Goal: Task Accomplishment & Management: Manage account settings

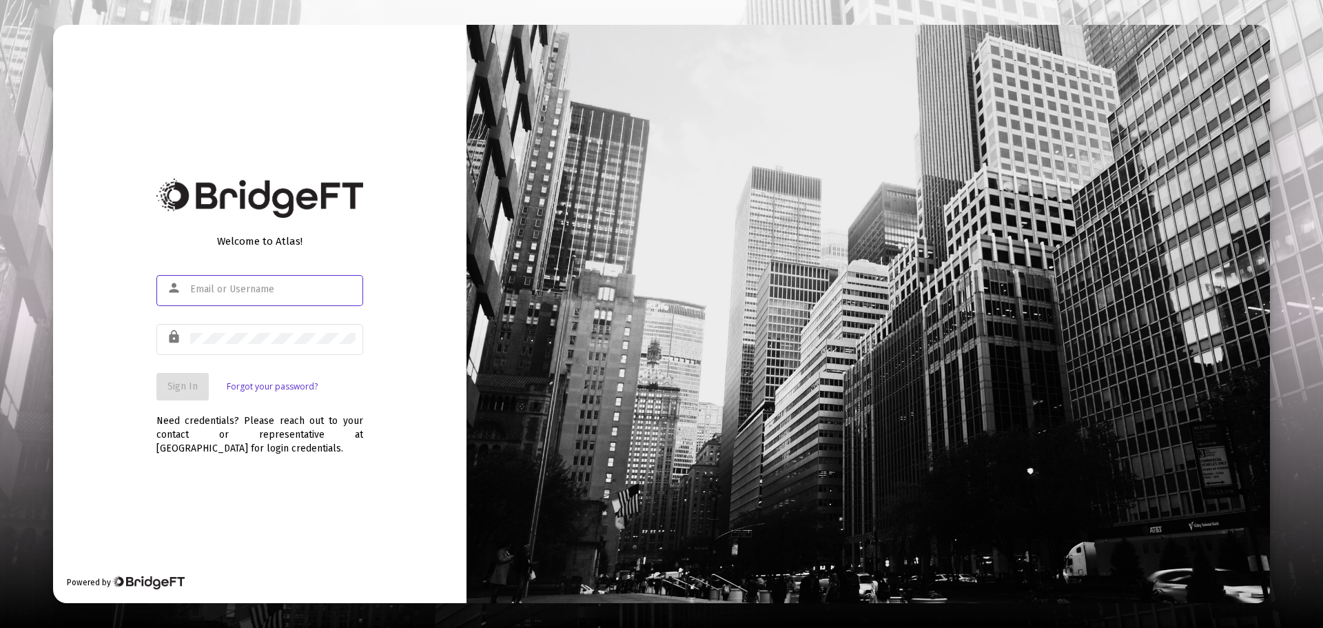
click at [251, 294] on input "text" at bounding box center [272, 289] width 165 height 11
type input "[EMAIL_ADDRESS][DOMAIN_NAME]"
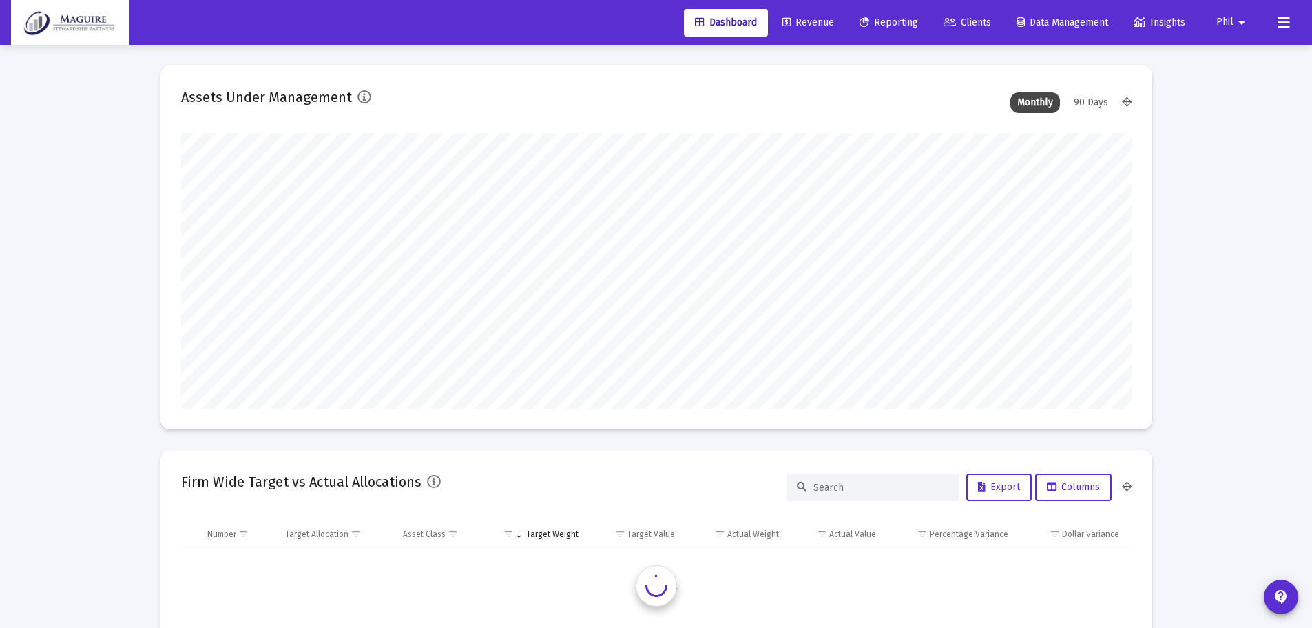
scroll to position [276, 512]
type input "[DATE]"
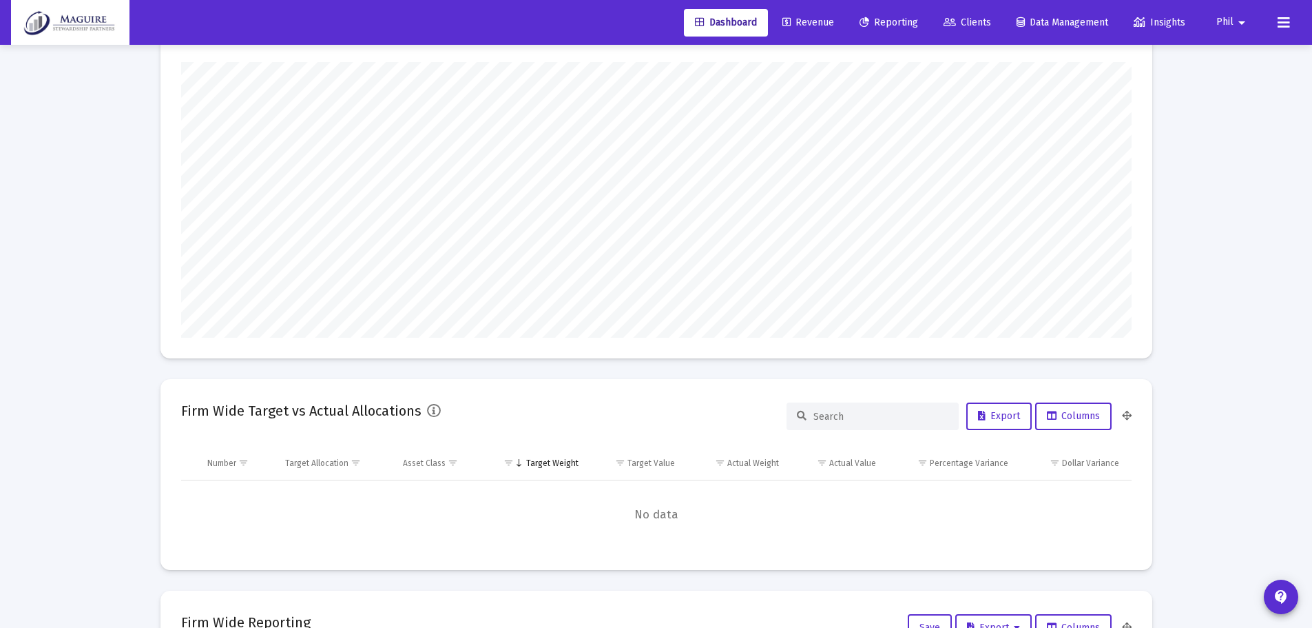
scroll to position [43, 0]
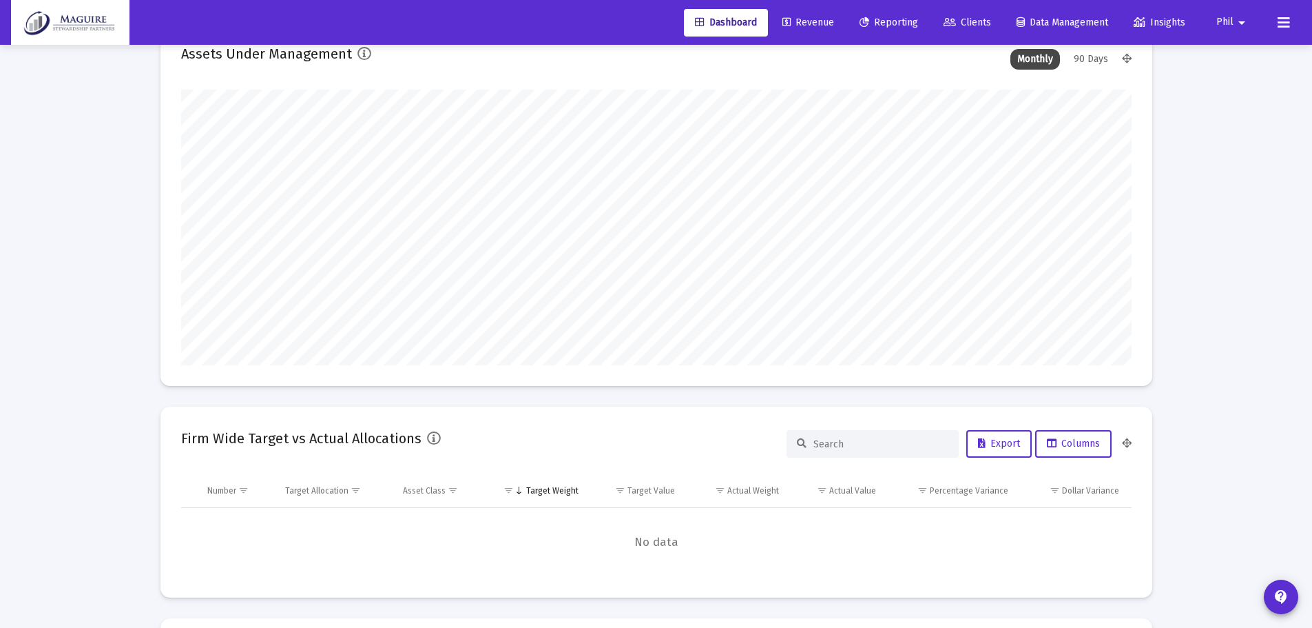
click at [896, 22] on span "Reporting" at bounding box center [889, 23] width 59 height 12
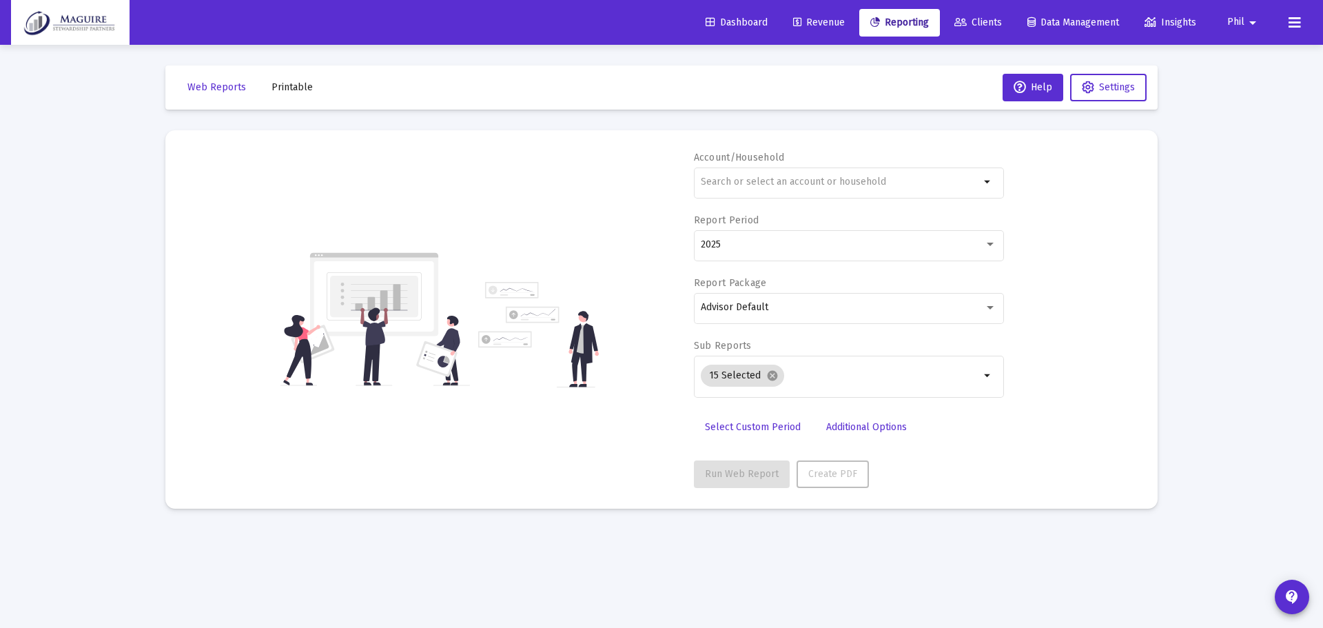
click at [827, 30] on link "Revenue" at bounding box center [819, 23] width 74 height 28
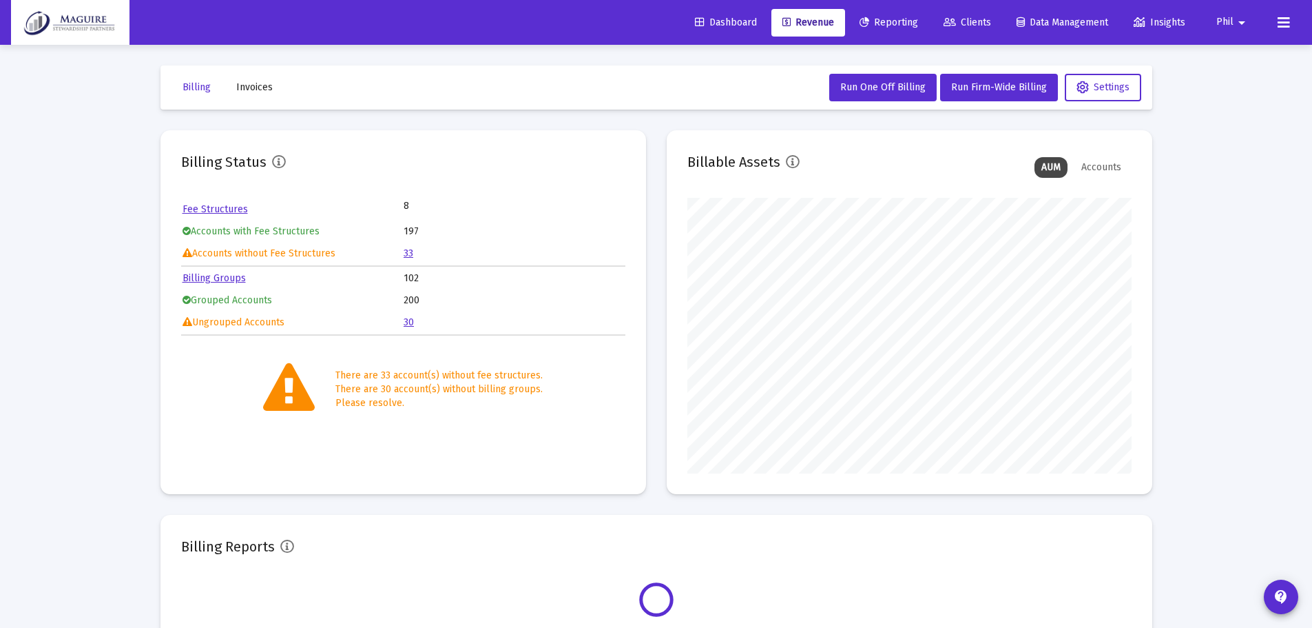
scroll to position [276, 444]
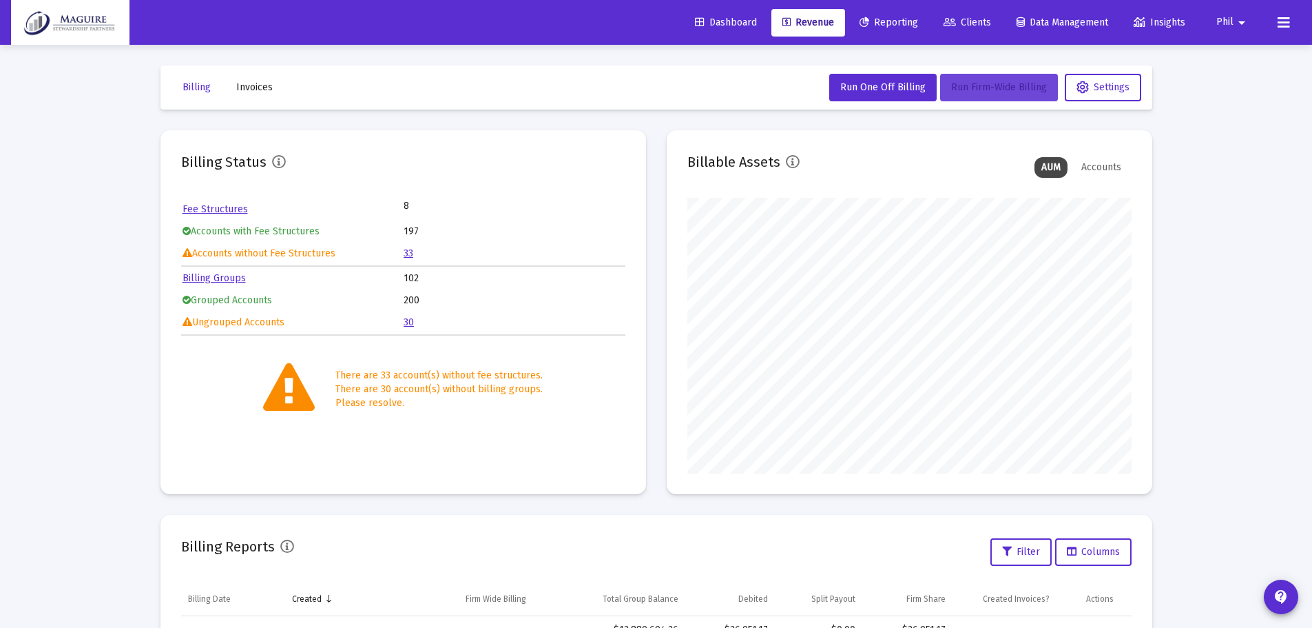
click at [982, 85] on span "Run Firm-Wide Billing" at bounding box center [999, 87] width 96 height 12
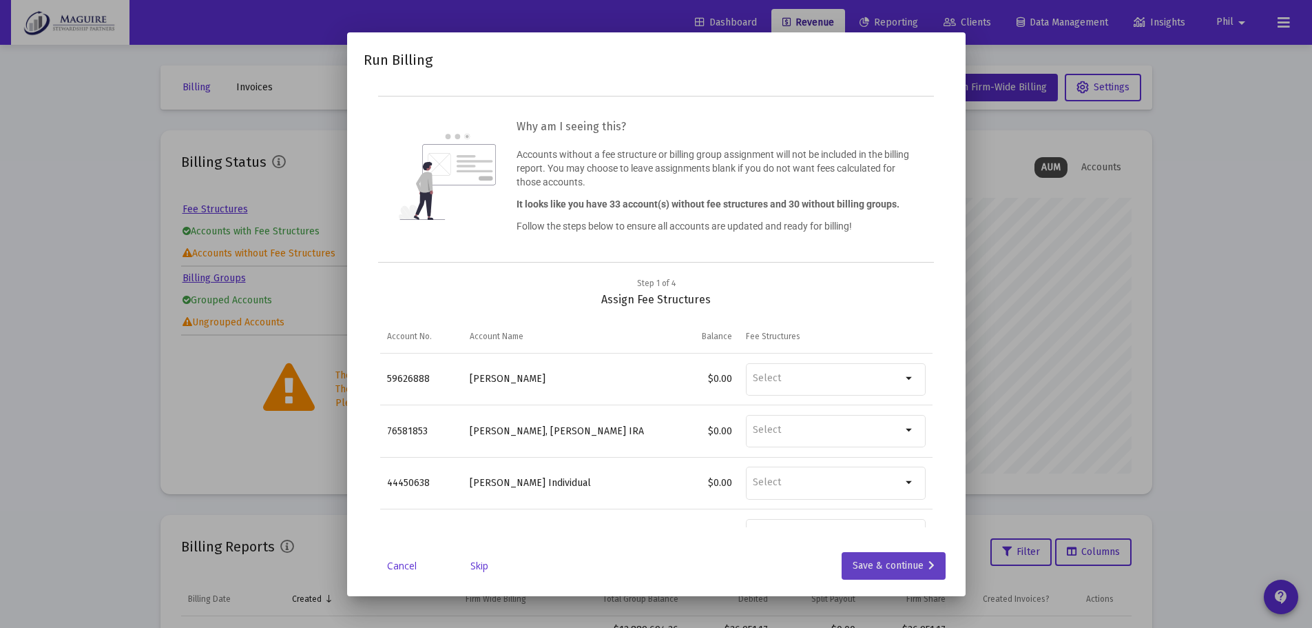
click at [875, 566] on div "Save & continue" at bounding box center [894, 566] width 82 height 28
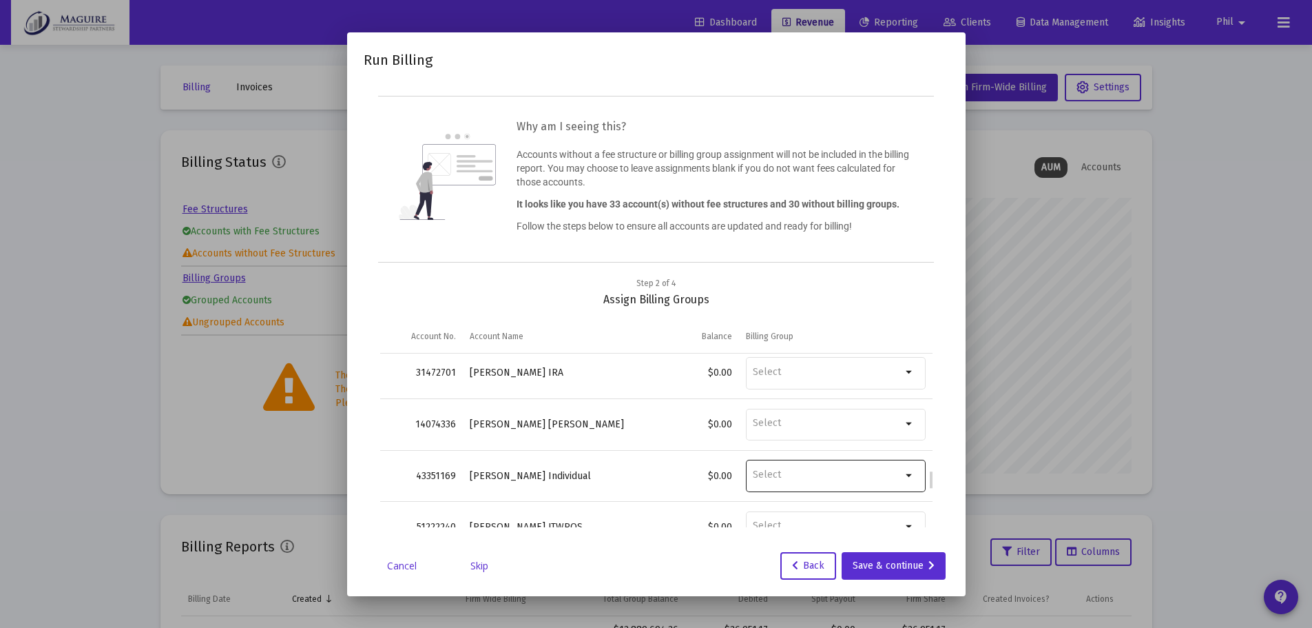
scroll to position [1368, 0]
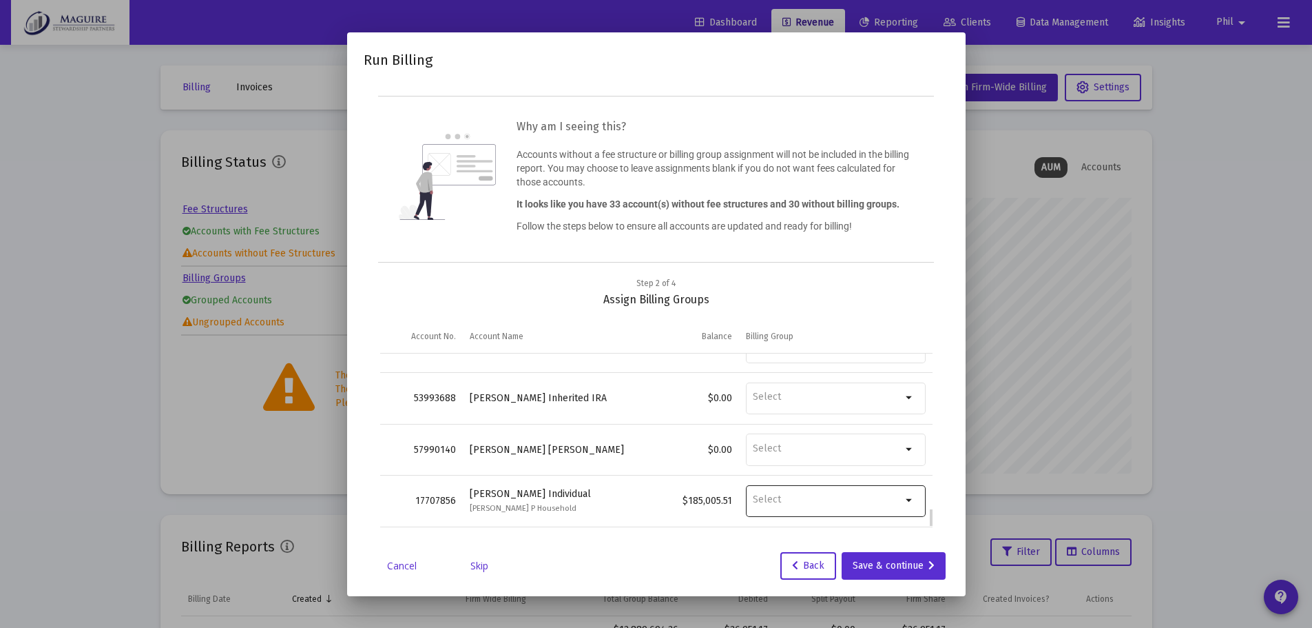
click at [909, 498] on mat-icon "arrow_drop_down" at bounding box center [910, 500] width 17 height 17
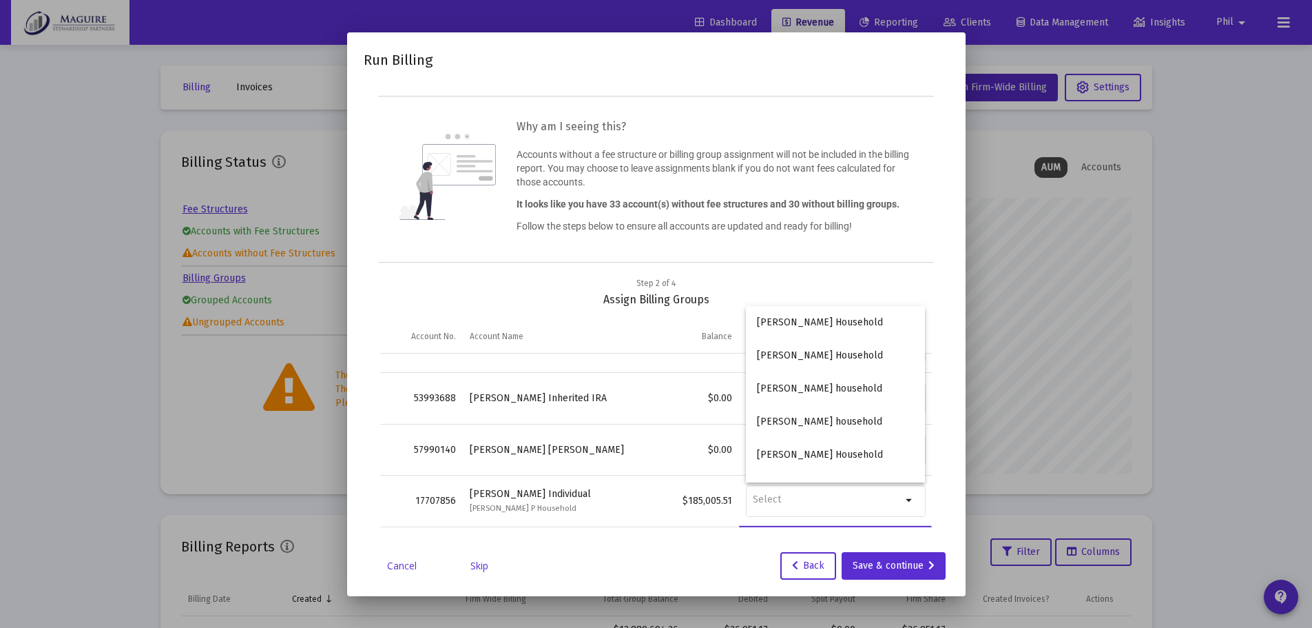
click at [397, 565] on link "Cancel" at bounding box center [402, 566] width 69 height 14
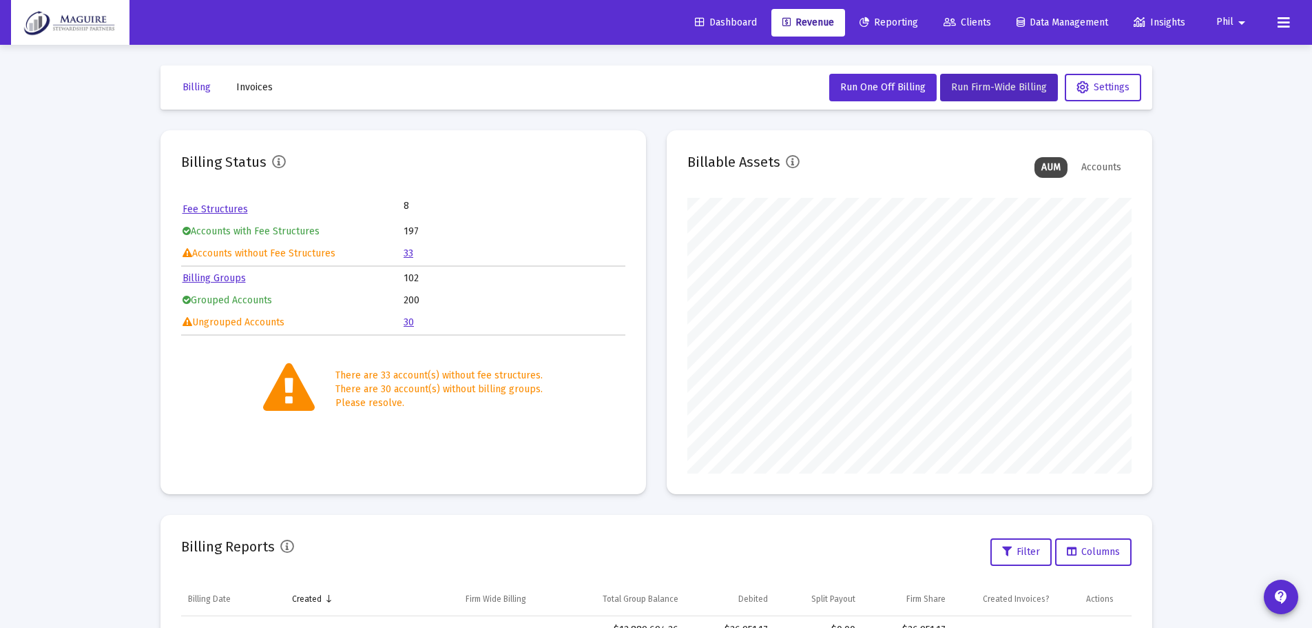
click at [413, 253] on link "33" at bounding box center [409, 253] width 10 height 12
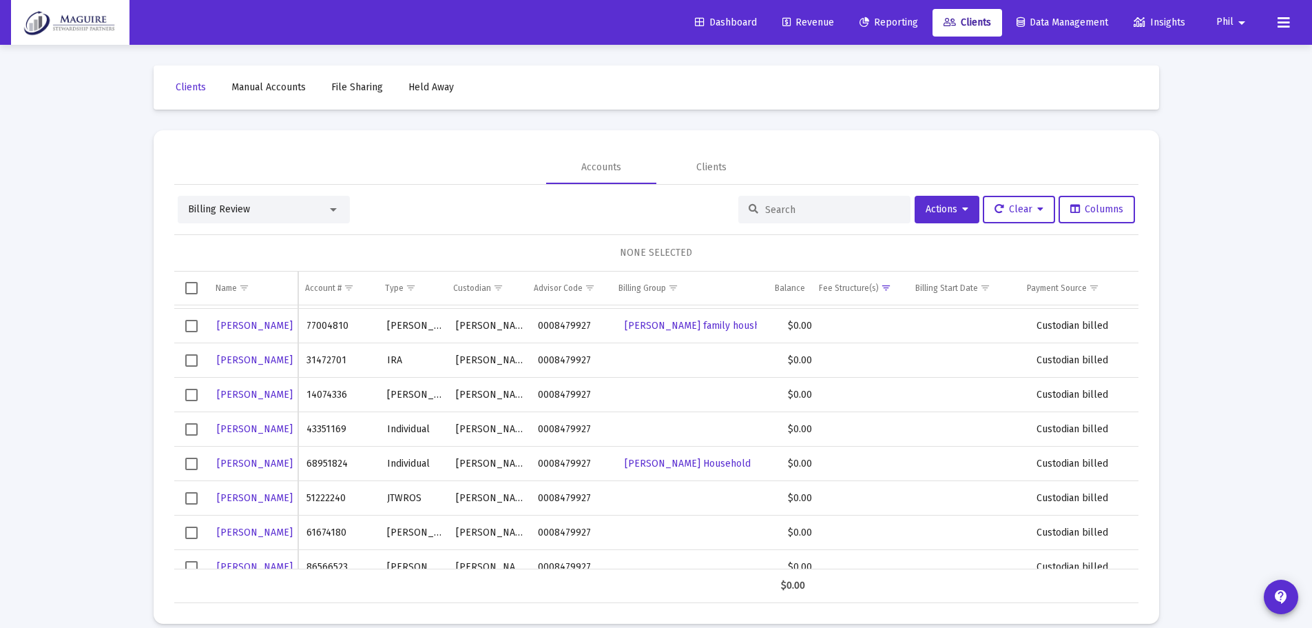
scroll to position [873, 0]
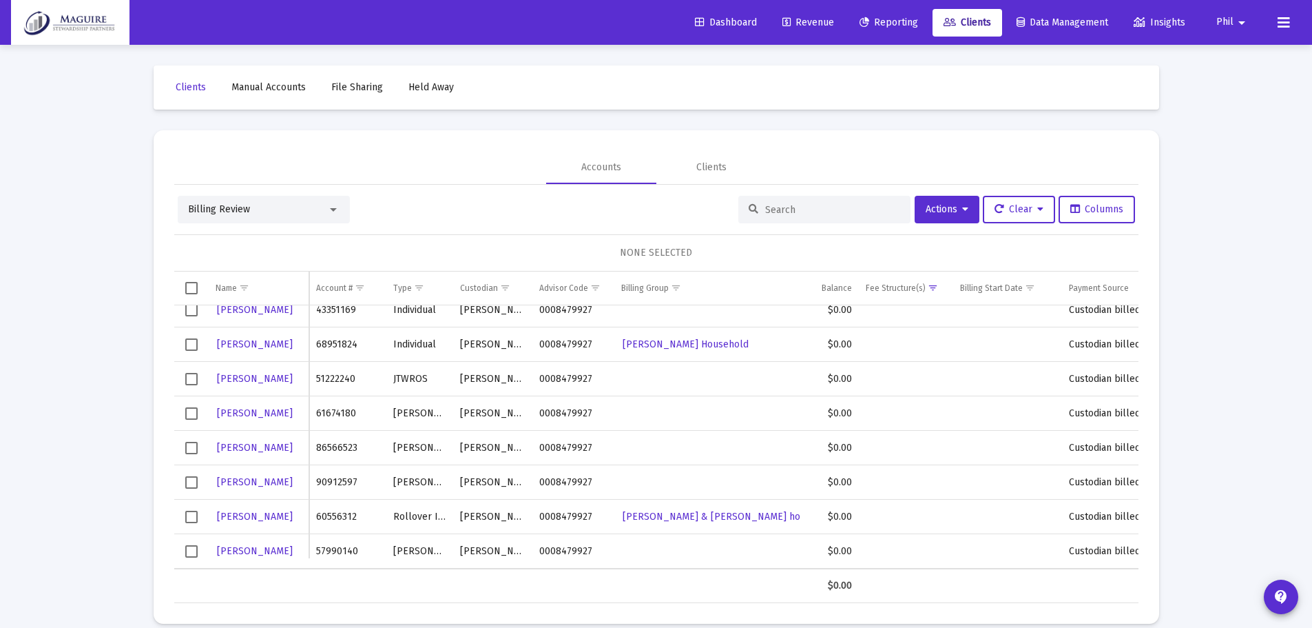
click at [893, 23] on span "Reporting" at bounding box center [889, 23] width 59 height 12
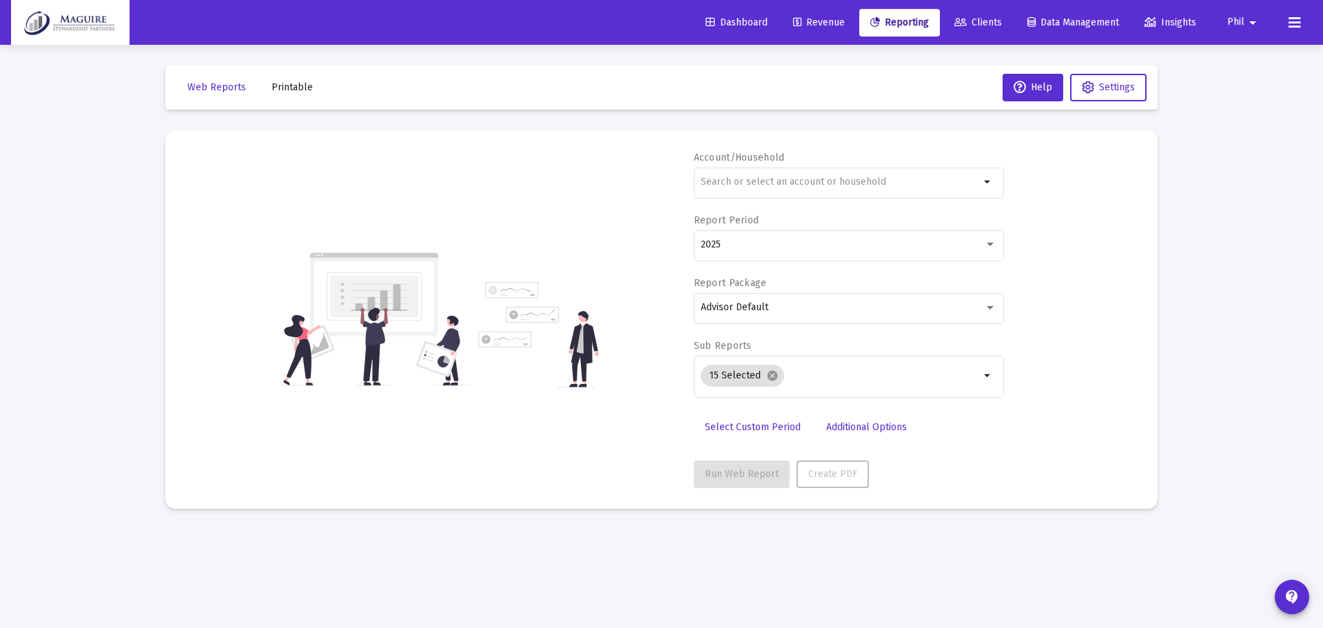
click at [815, 26] on span "Revenue" at bounding box center [819, 23] width 52 height 12
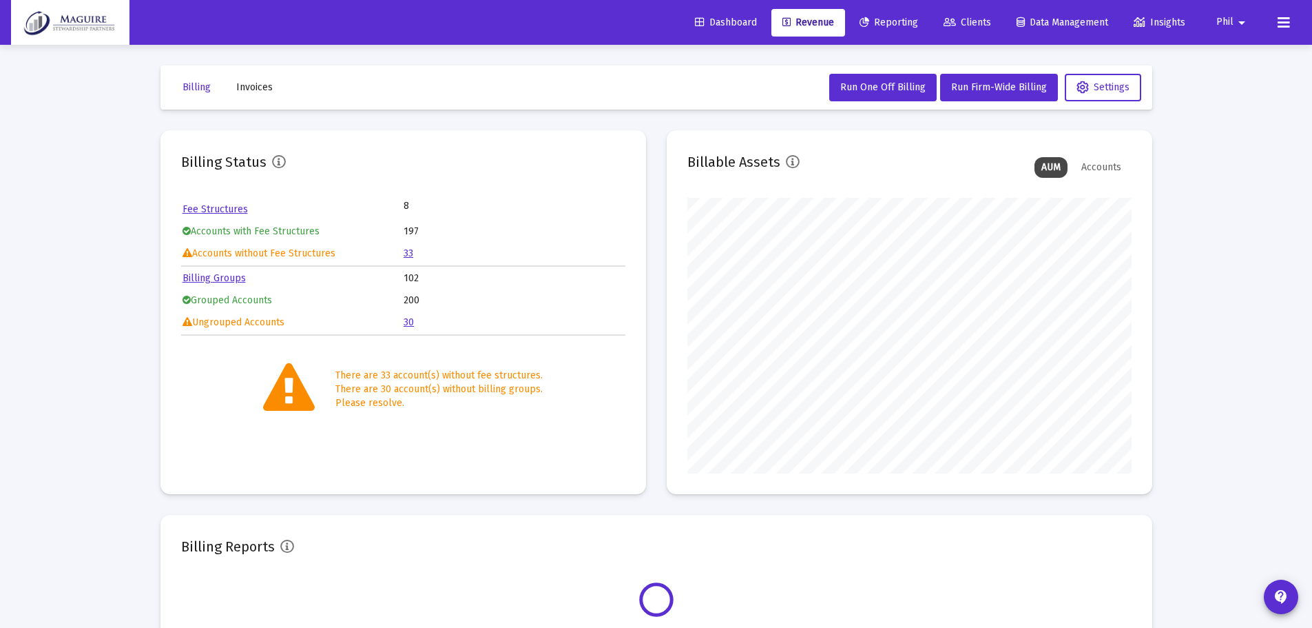
scroll to position [276, 444]
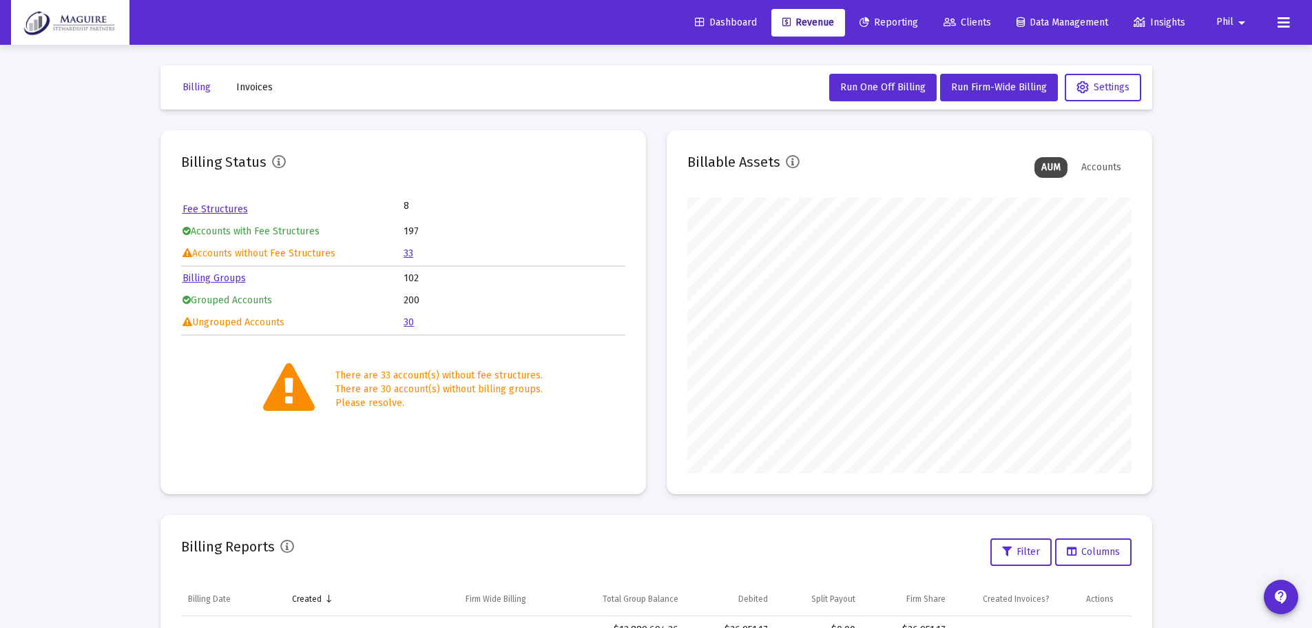
click at [410, 320] on link "30" at bounding box center [409, 322] width 10 height 12
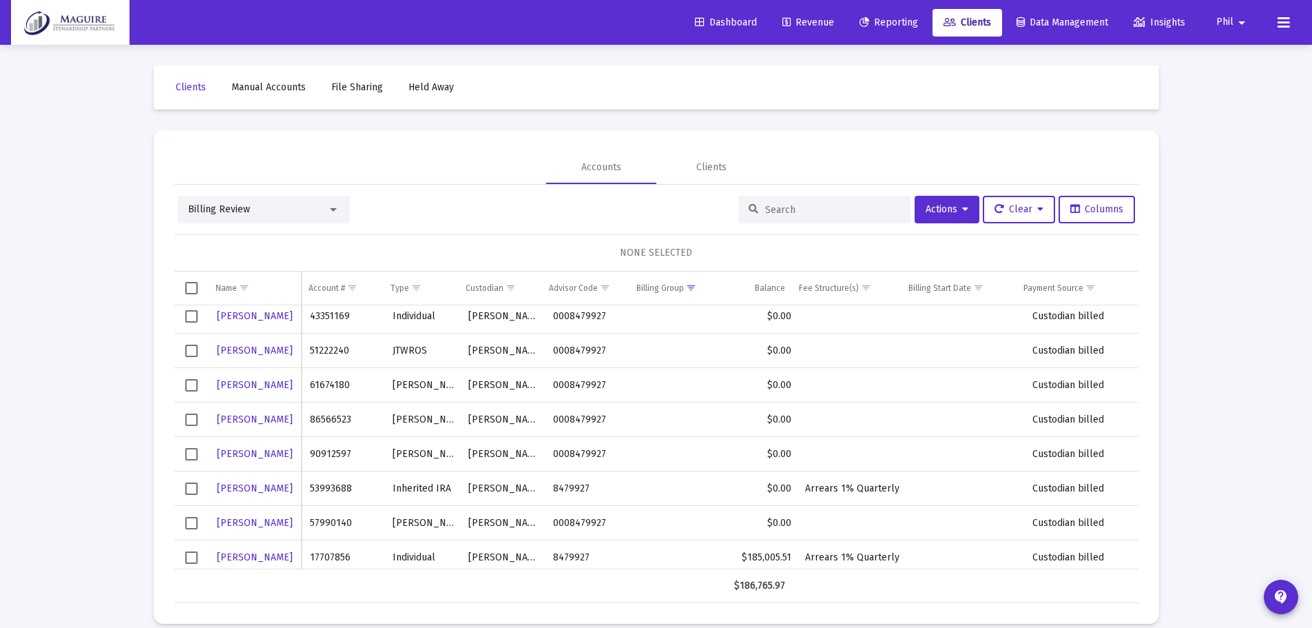
scroll to position [770, 0]
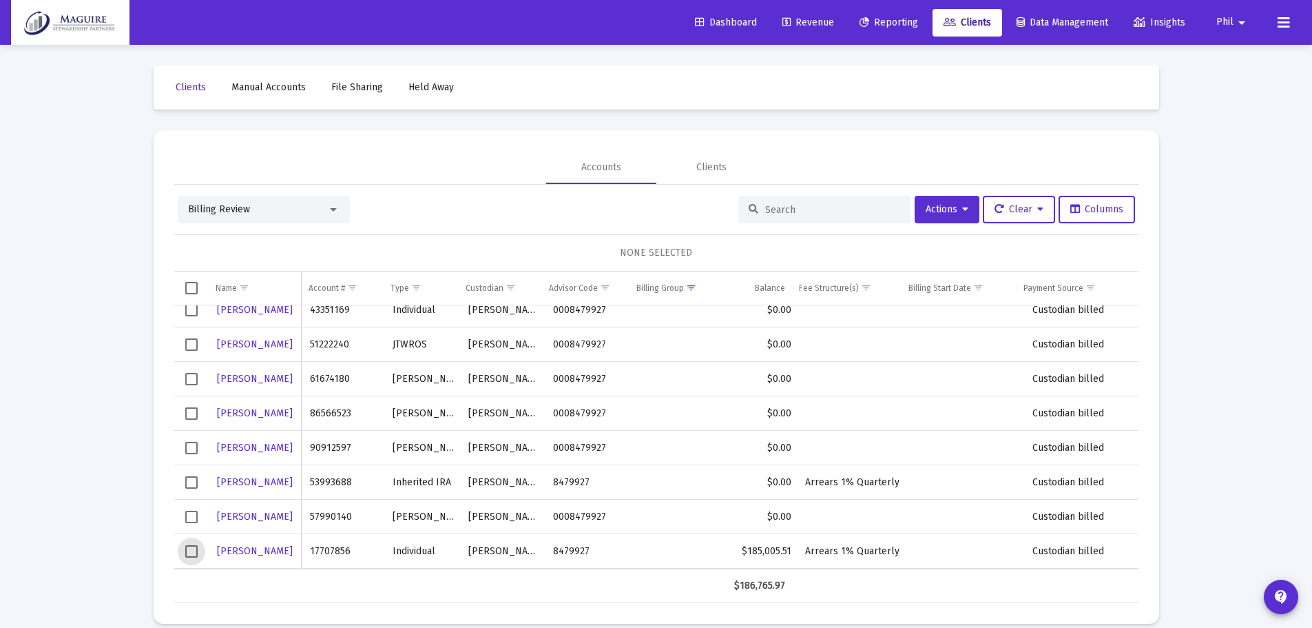
click at [192, 552] on span "Select row" at bounding box center [191, 551] width 12 height 12
click at [962, 205] on icon at bounding box center [965, 210] width 6 height 10
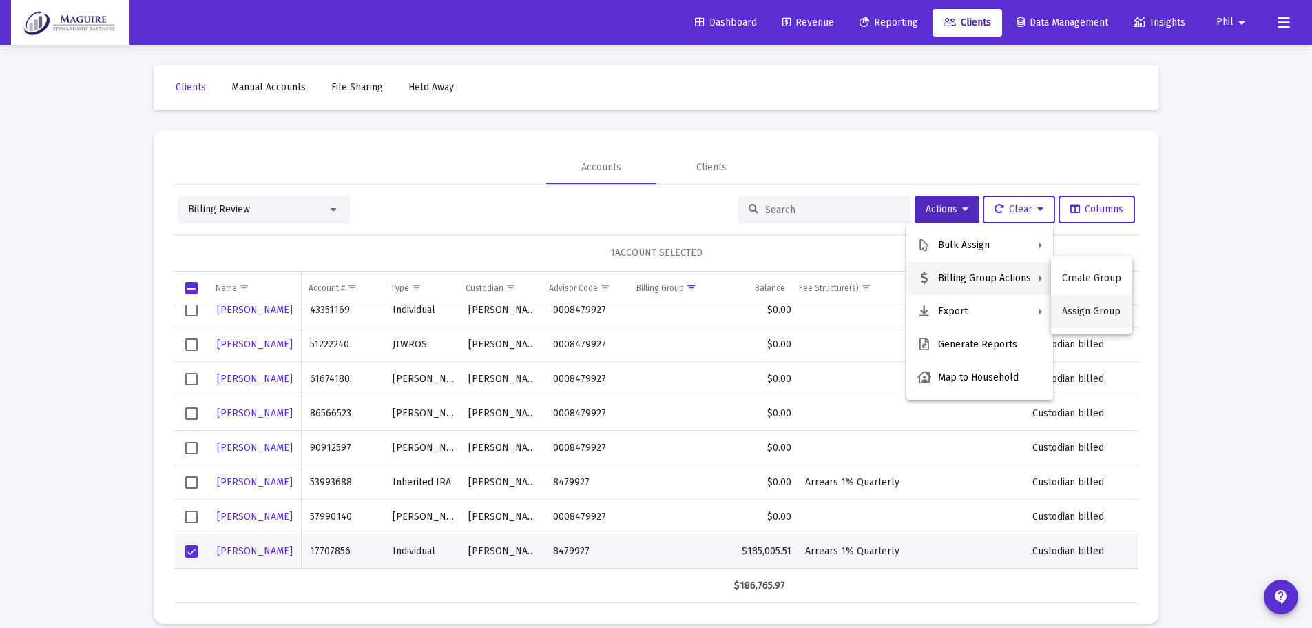
click at [1097, 307] on button "Assign Group" at bounding box center [1091, 311] width 81 height 33
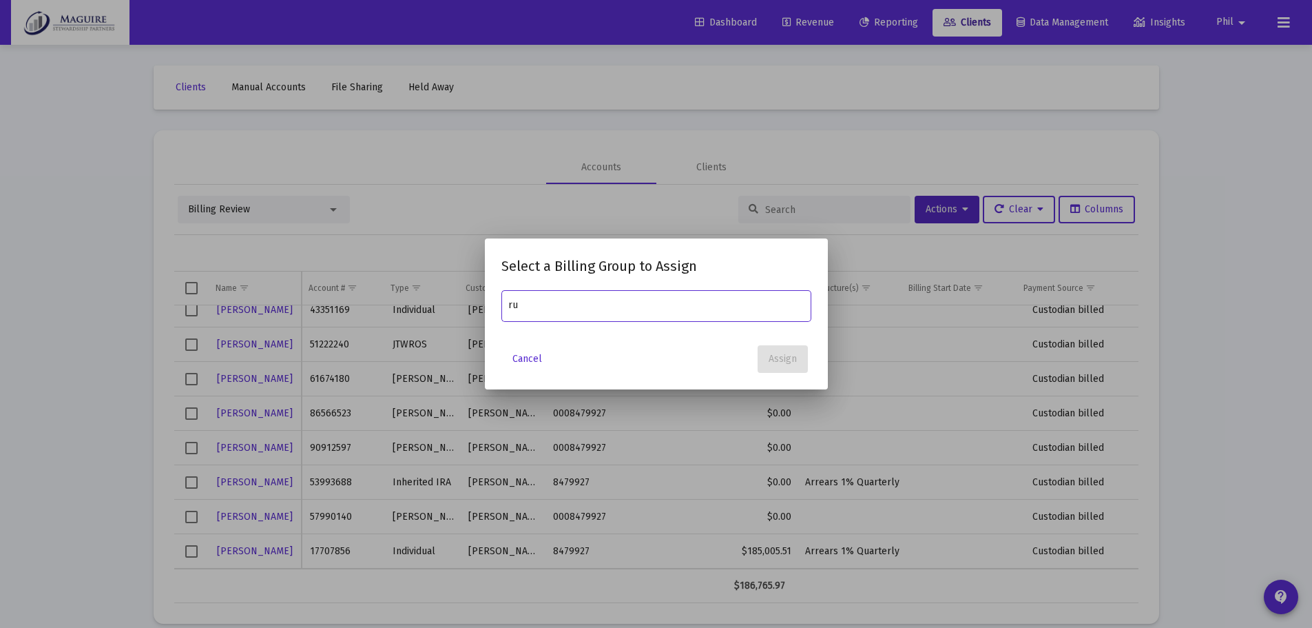
type input "r"
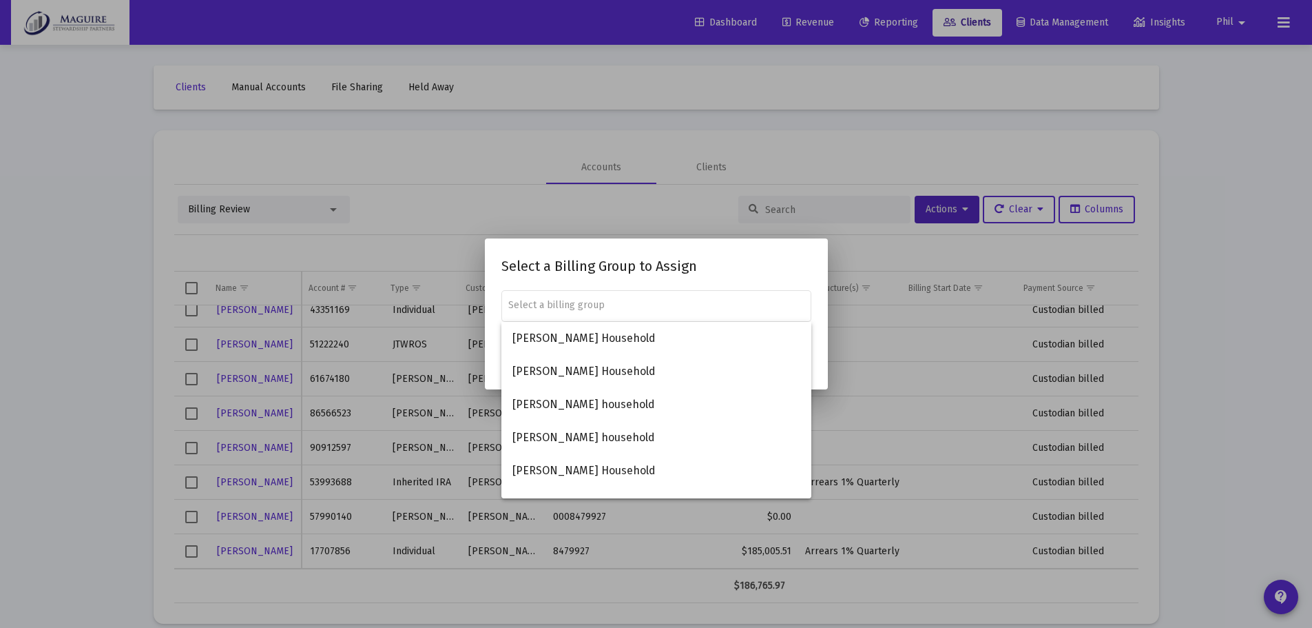
click at [1176, 169] on div at bounding box center [656, 314] width 1312 height 628
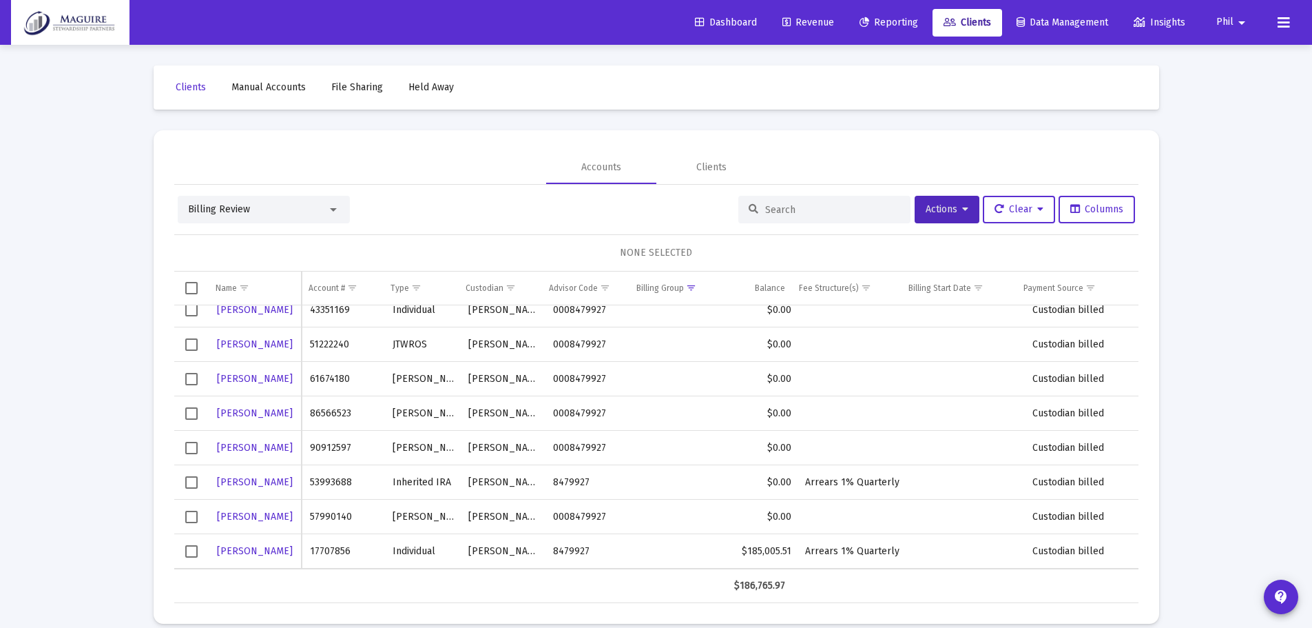
click at [194, 553] on span "Select row" at bounding box center [191, 551] width 12 height 12
click at [964, 214] on button "Actions" at bounding box center [947, 210] width 65 height 28
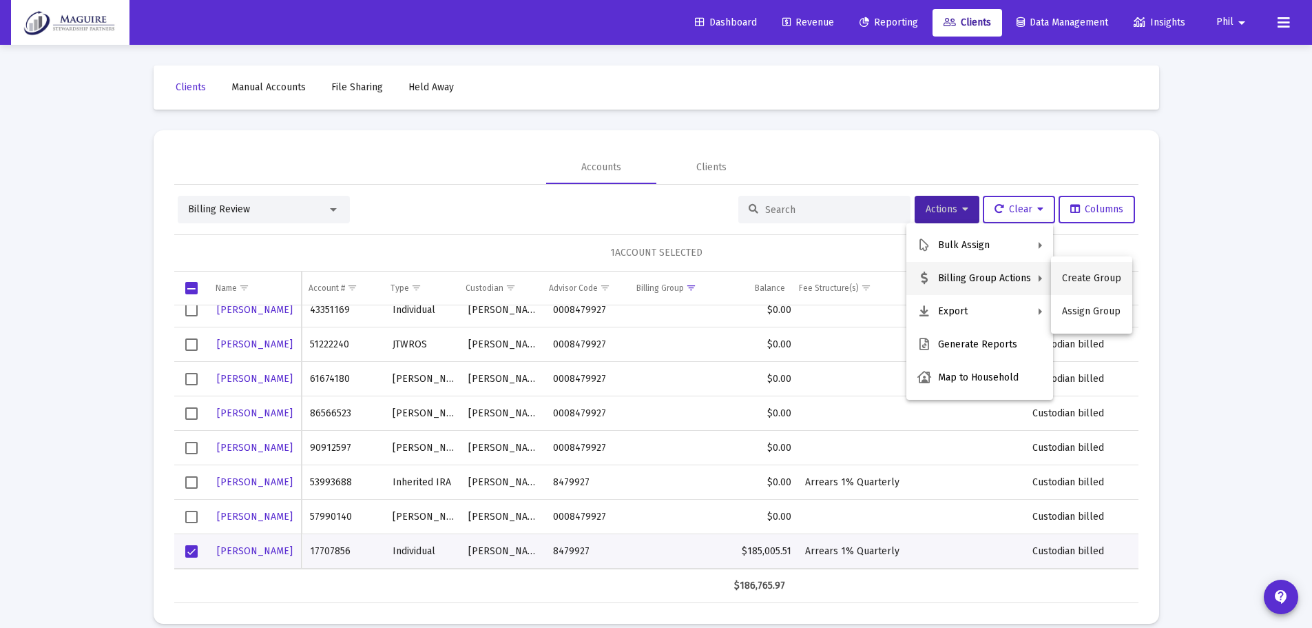
click at [1117, 274] on button "Create Group" at bounding box center [1091, 278] width 81 height 33
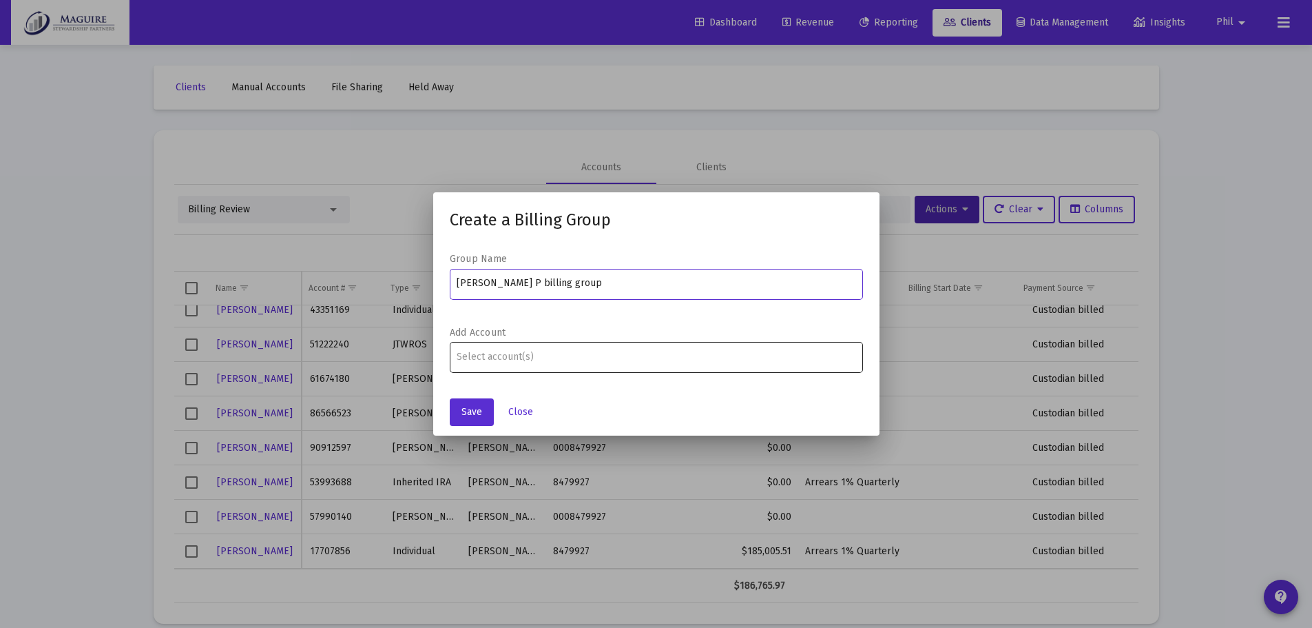
type input "[PERSON_NAME] P billing group"
click at [538, 362] on div "Assignment Selection" at bounding box center [656, 357] width 404 height 17
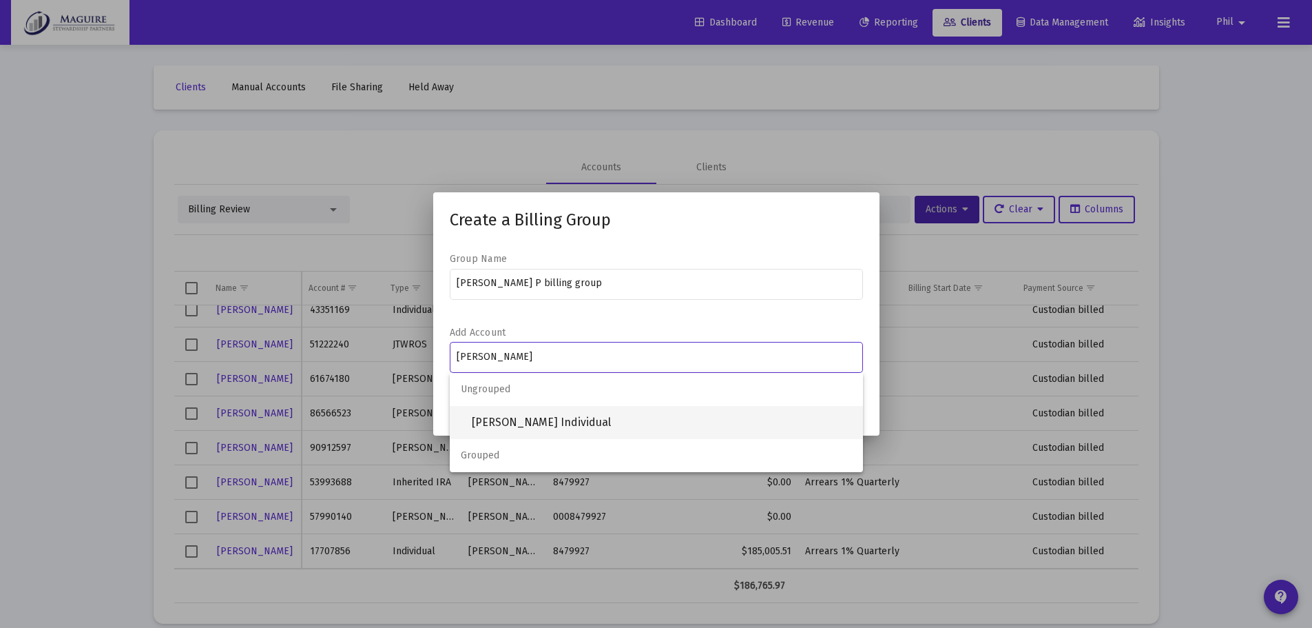
type input "[PERSON_NAME]"
click at [531, 412] on span "[PERSON_NAME] Individual" at bounding box center [662, 422] width 380 height 33
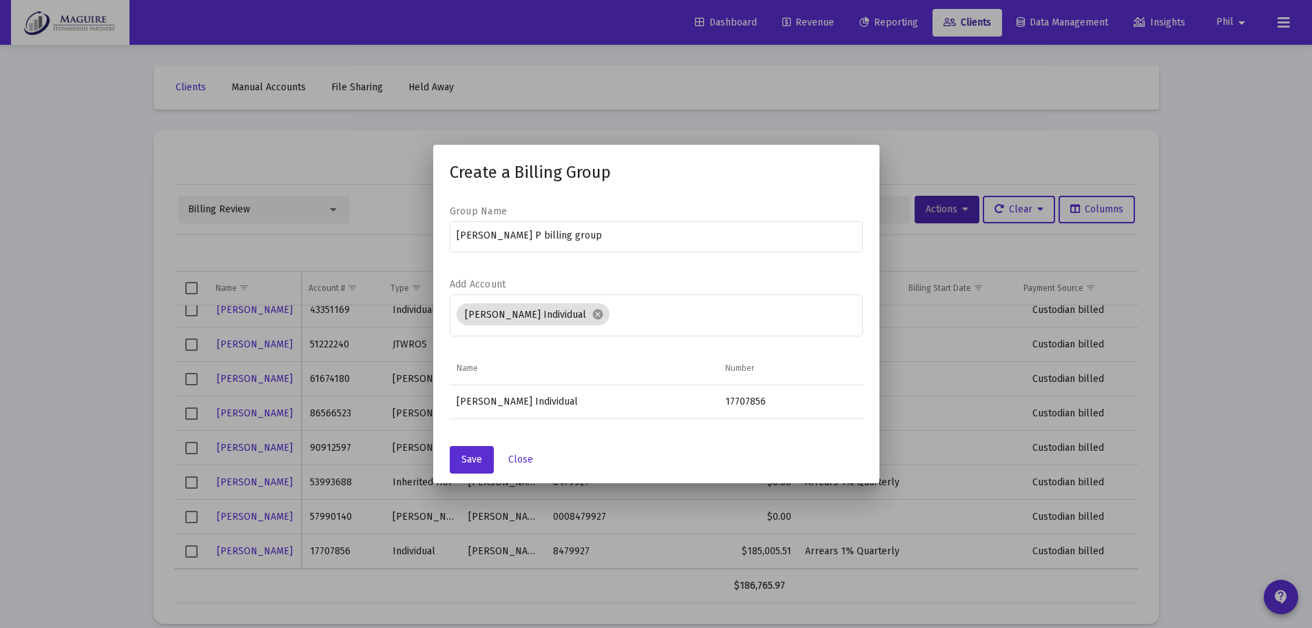
click at [619, 272] on form "Group Name [PERSON_NAME] billing group Add Account [PERSON_NAME] Individual can…" at bounding box center [656, 278] width 413 height 147
click at [463, 455] on span "Save" at bounding box center [471, 459] width 21 height 12
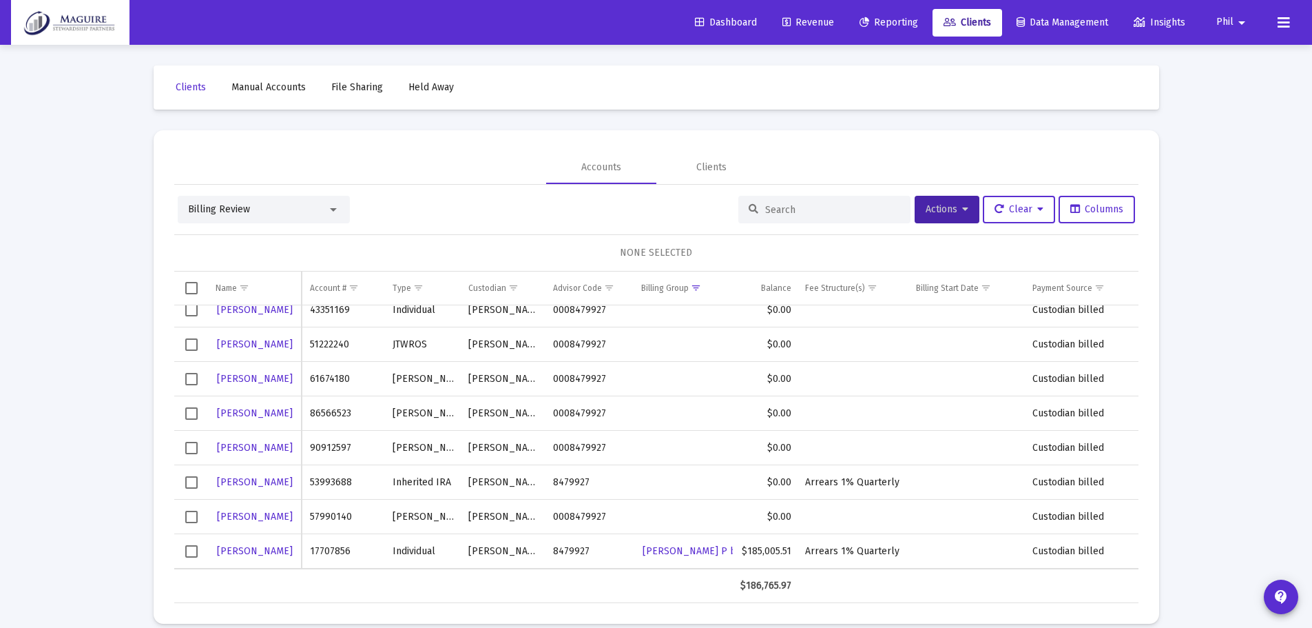
click at [802, 17] on span "Revenue" at bounding box center [808, 23] width 52 height 12
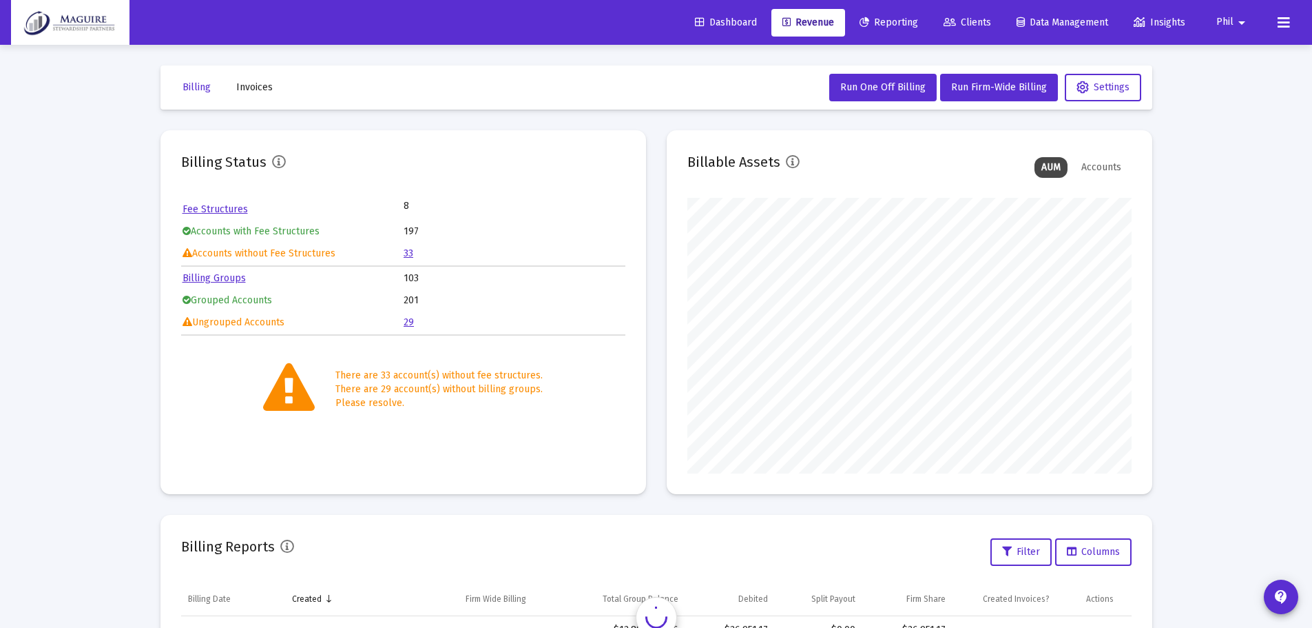
scroll to position [276, 444]
click at [979, 85] on span "Run Firm-Wide Billing" at bounding box center [999, 87] width 96 height 12
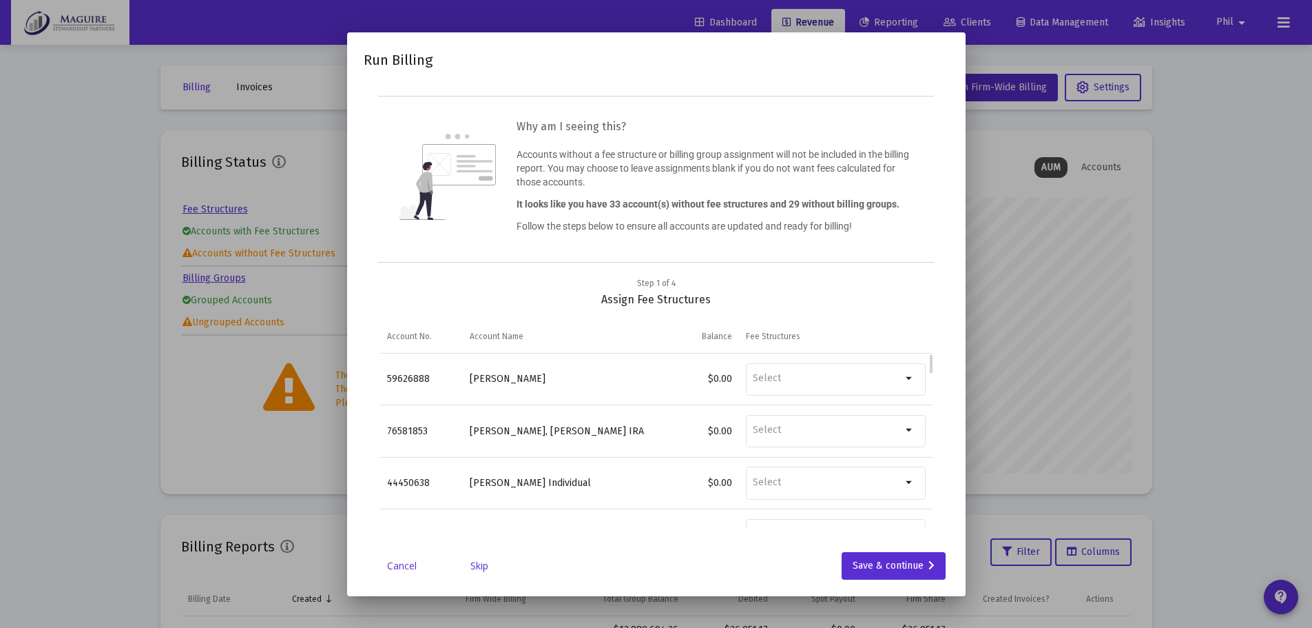
scroll to position [138, 0]
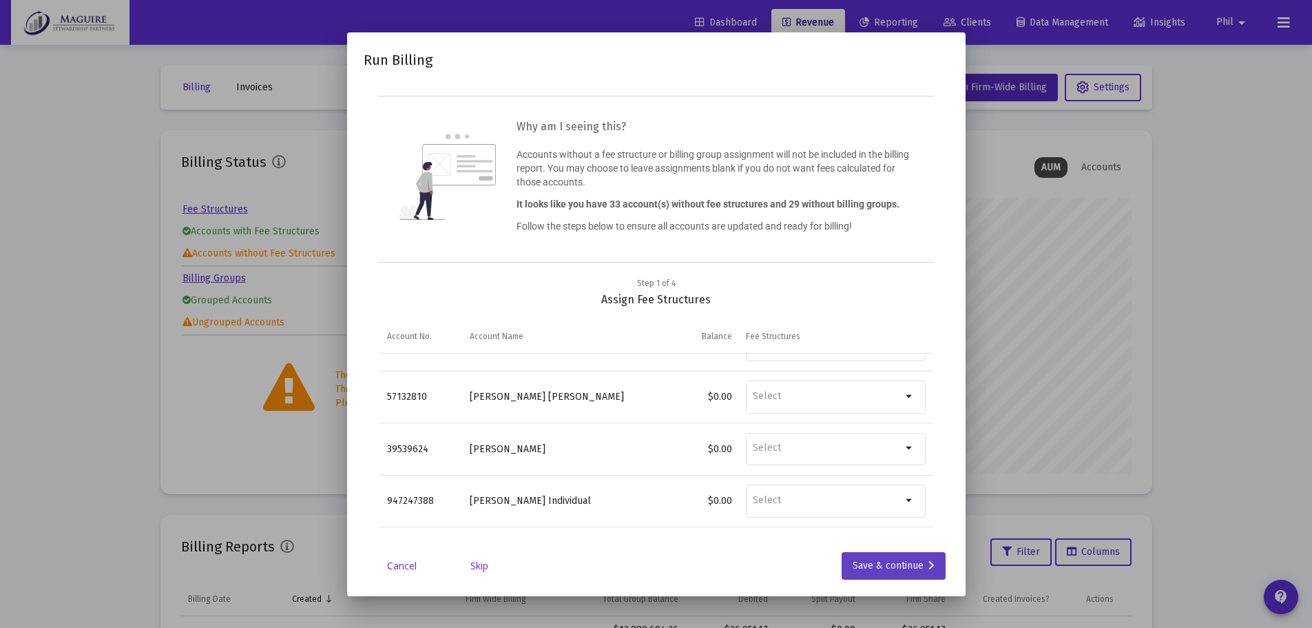
click at [879, 566] on div "Save & continue" at bounding box center [894, 566] width 82 height 28
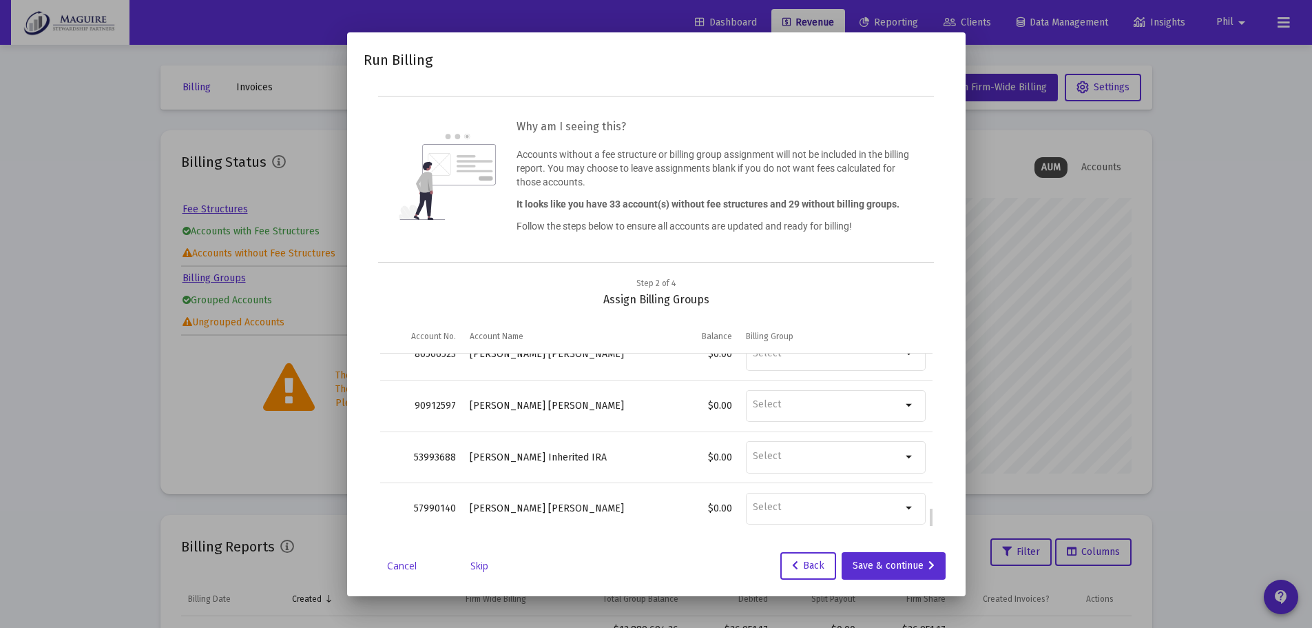
scroll to position [1316, 0]
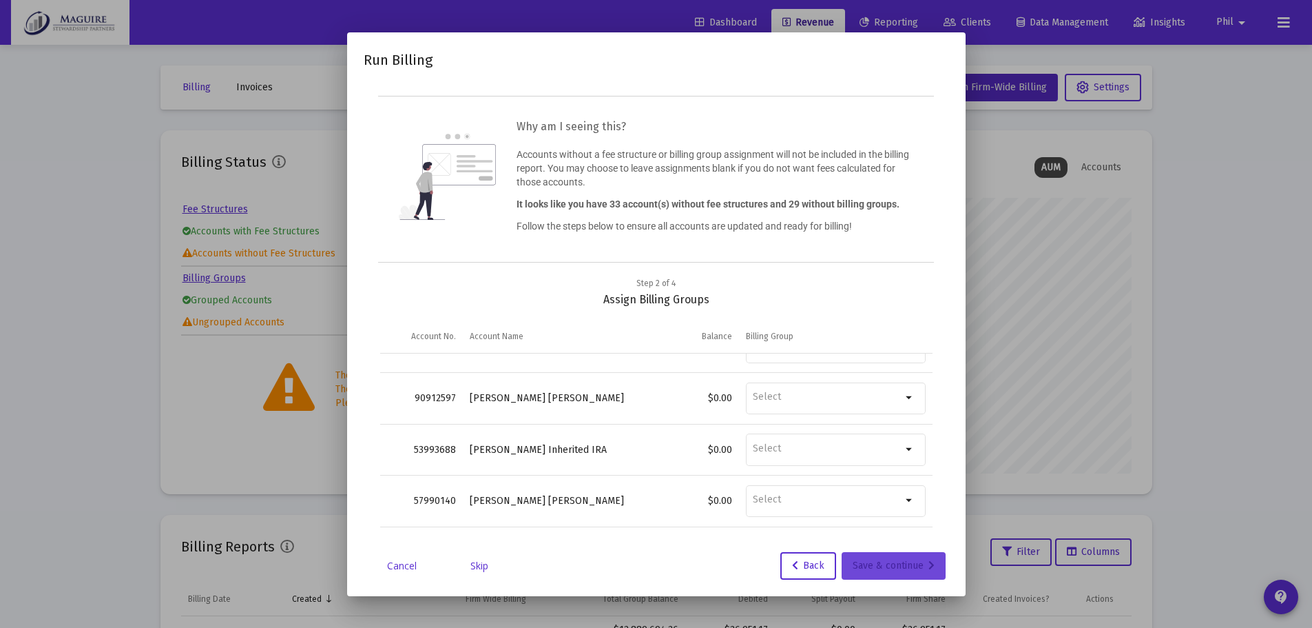
click at [902, 568] on div "Save & continue" at bounding box center [894, 566] width 82 height 28
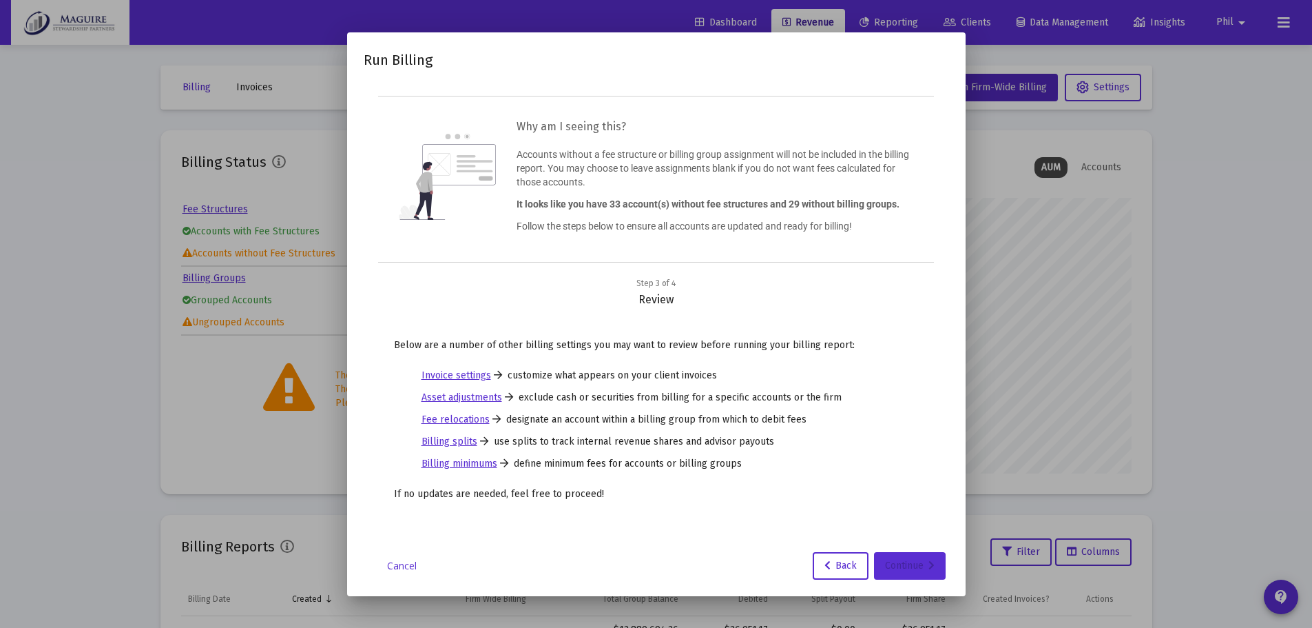
click at [902, 568] on div "Continue" at bounding box center [910, 566] width 50 height 28
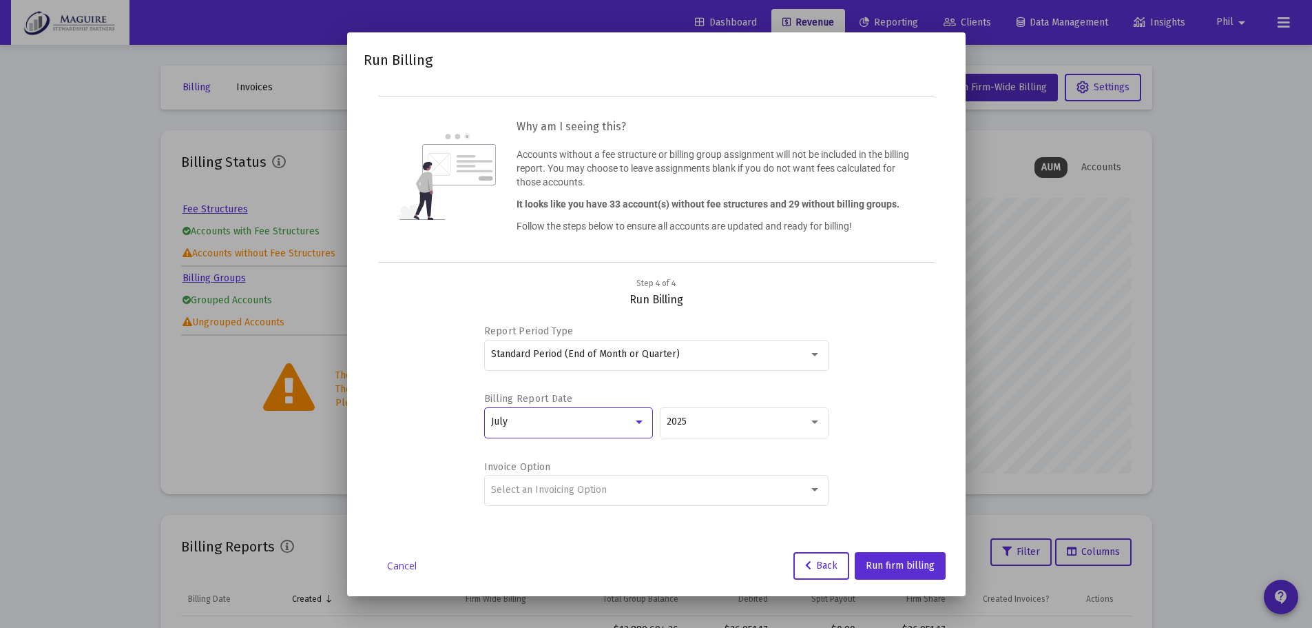
click at [638, 422] on div at bounding box center [639, 421] width 7 height 3
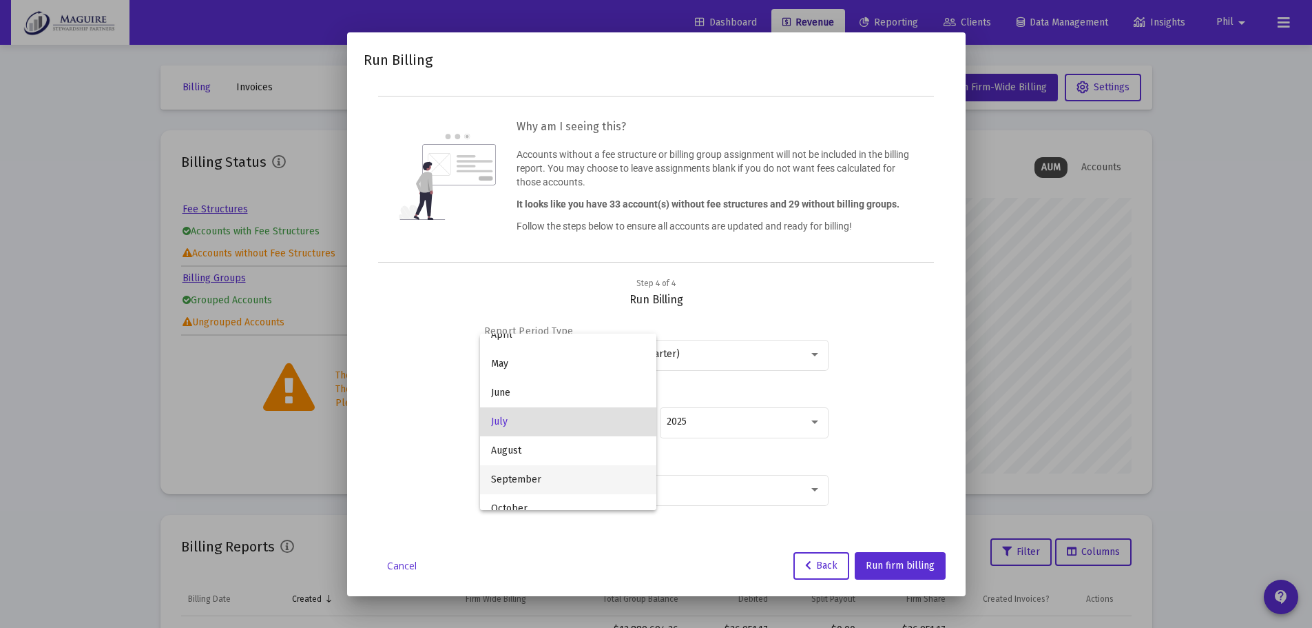
click at [607, 469] on span "September" at bounding box center [568, 479] width 154 height 29
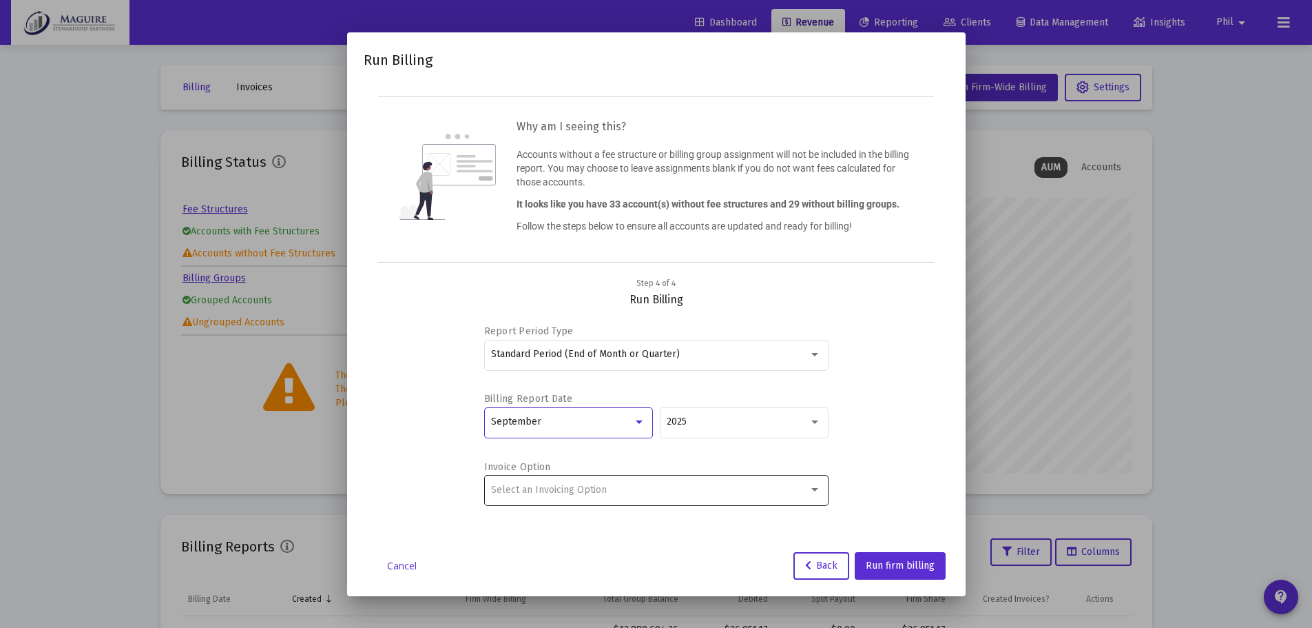
click at [728, 487] on div "Select an Invoicing Option" at bounding box center [650, 489] width 318 height 11
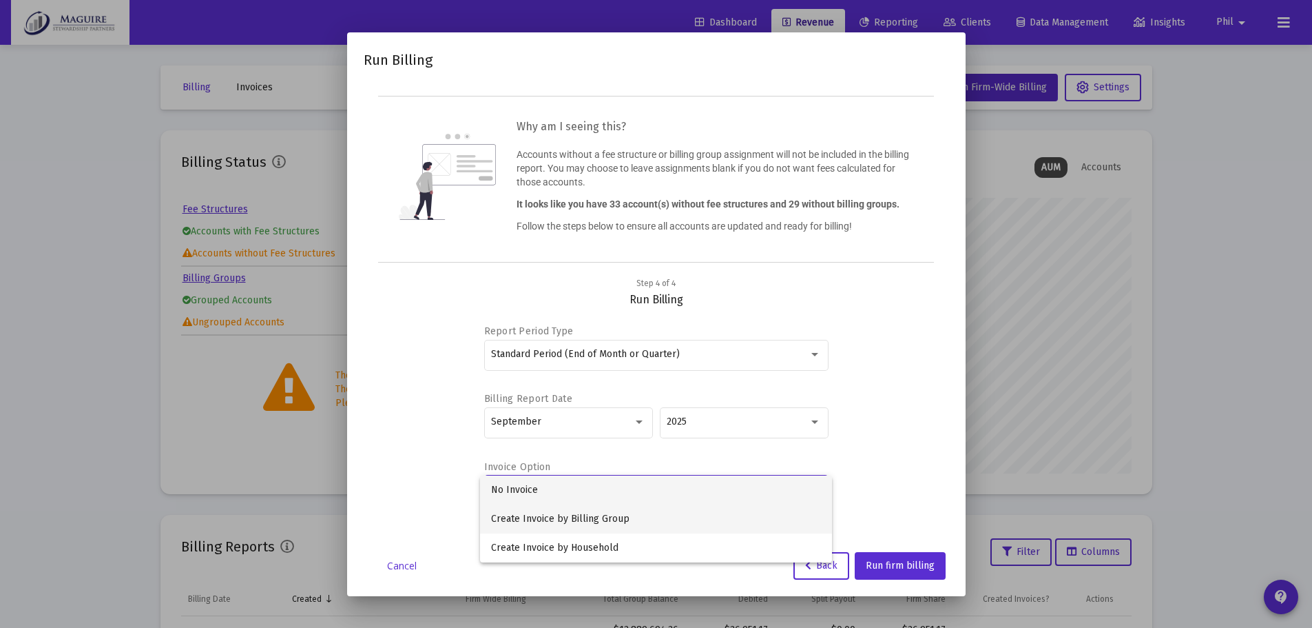
click at [660, 510] on span "Create Invoice by Billing Group" at bounding box center [656, 518] width 330 height 29
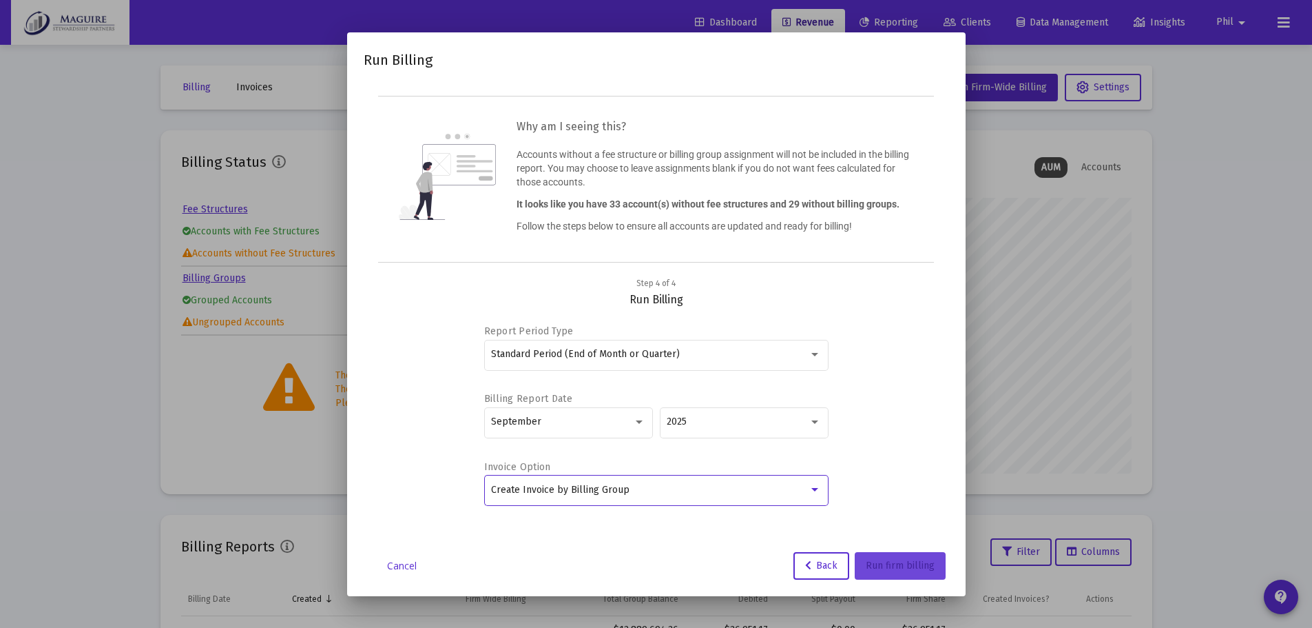
click at [906, 568] on span "Run firm billing" at bounding box center [900, 565] width 69 height 12
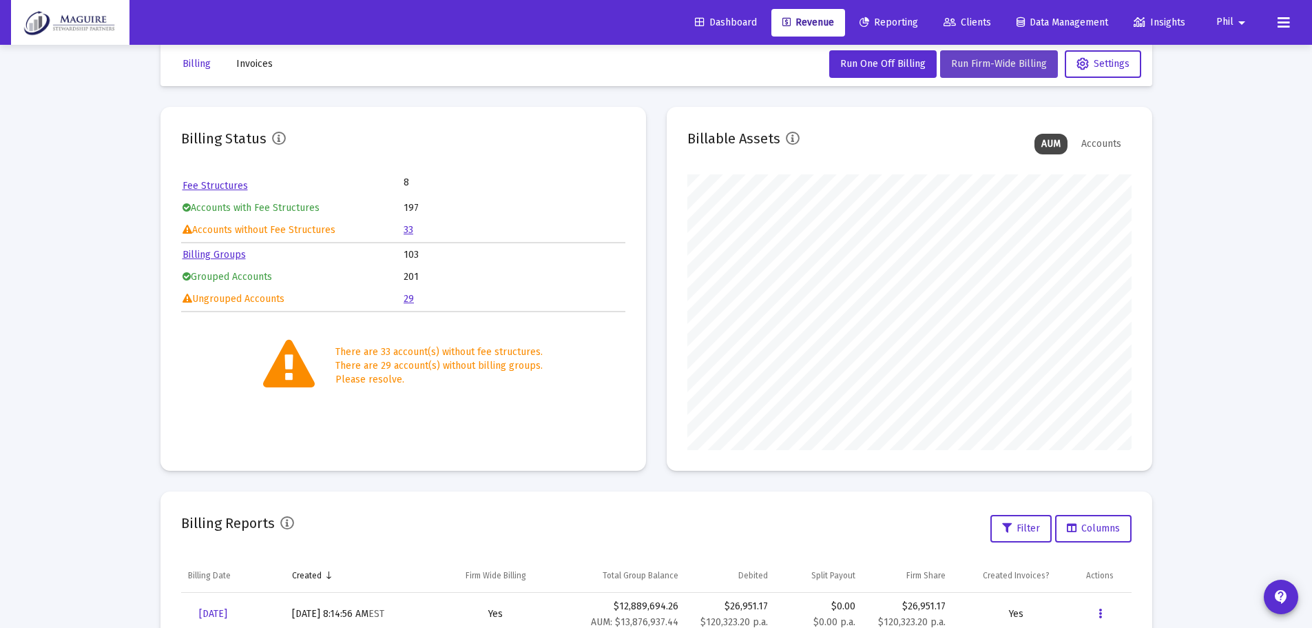
scroll to position [0, 0]
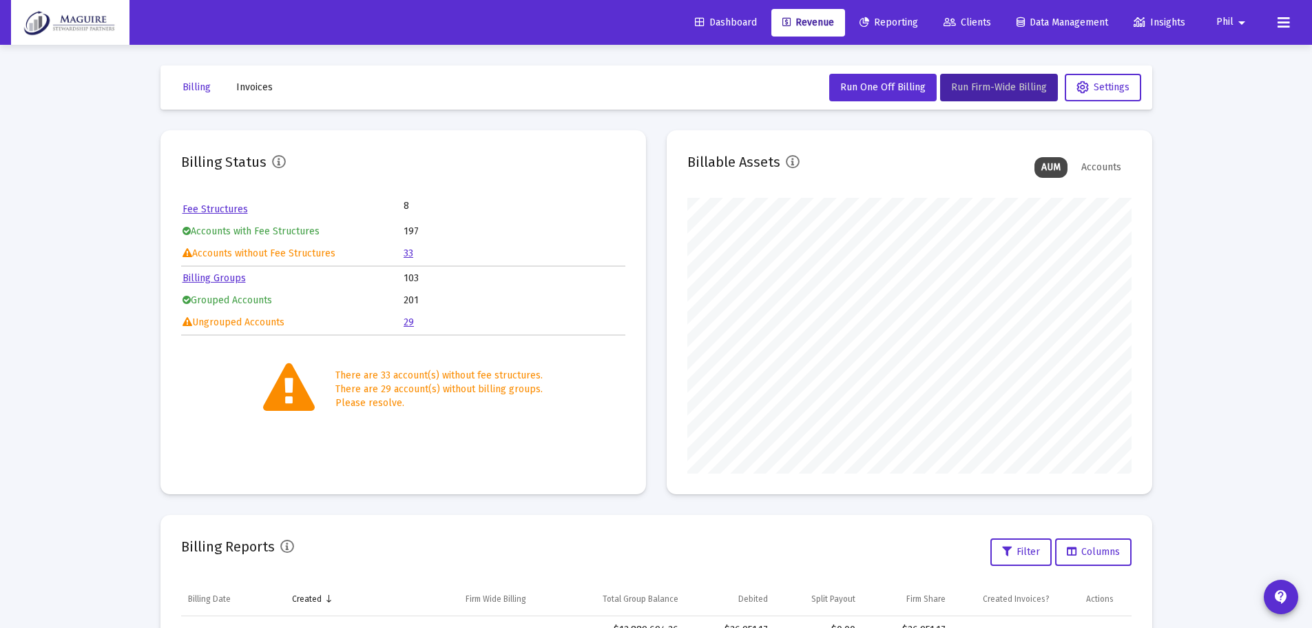
click at [252, 91] on span "Invoices" at bounding box center [254, 87] width 37 height 12
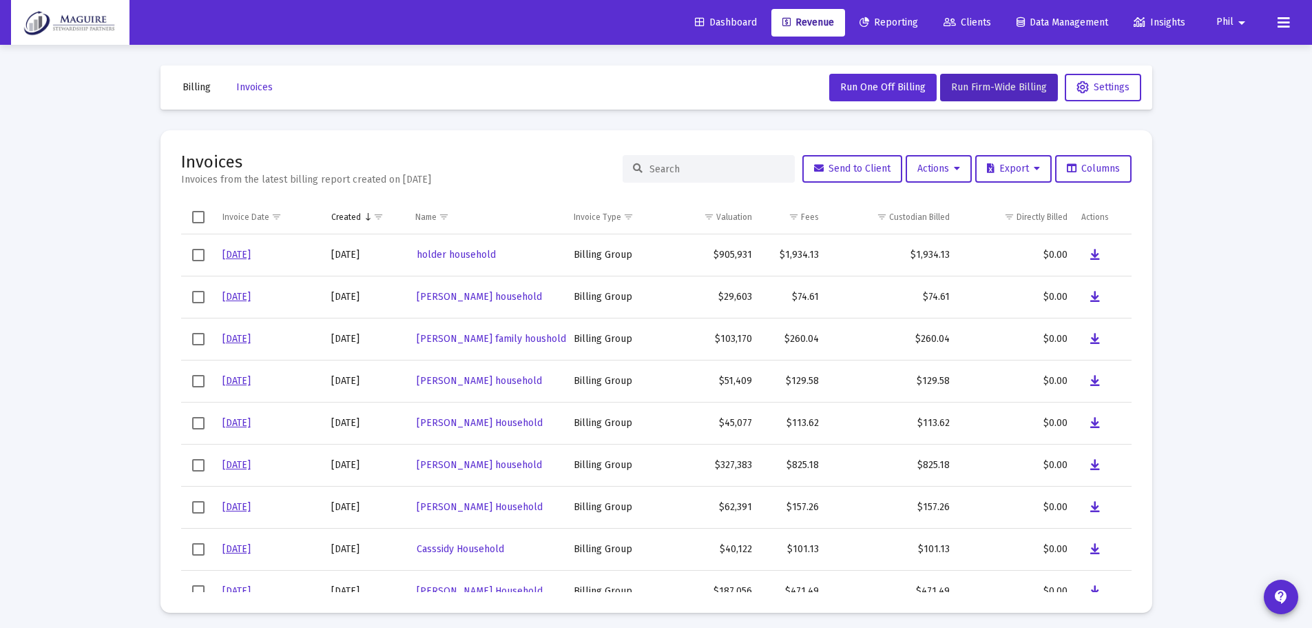
click at [198, 88] on span "Billing" at bounding box center [197, 87] width 28 height 12
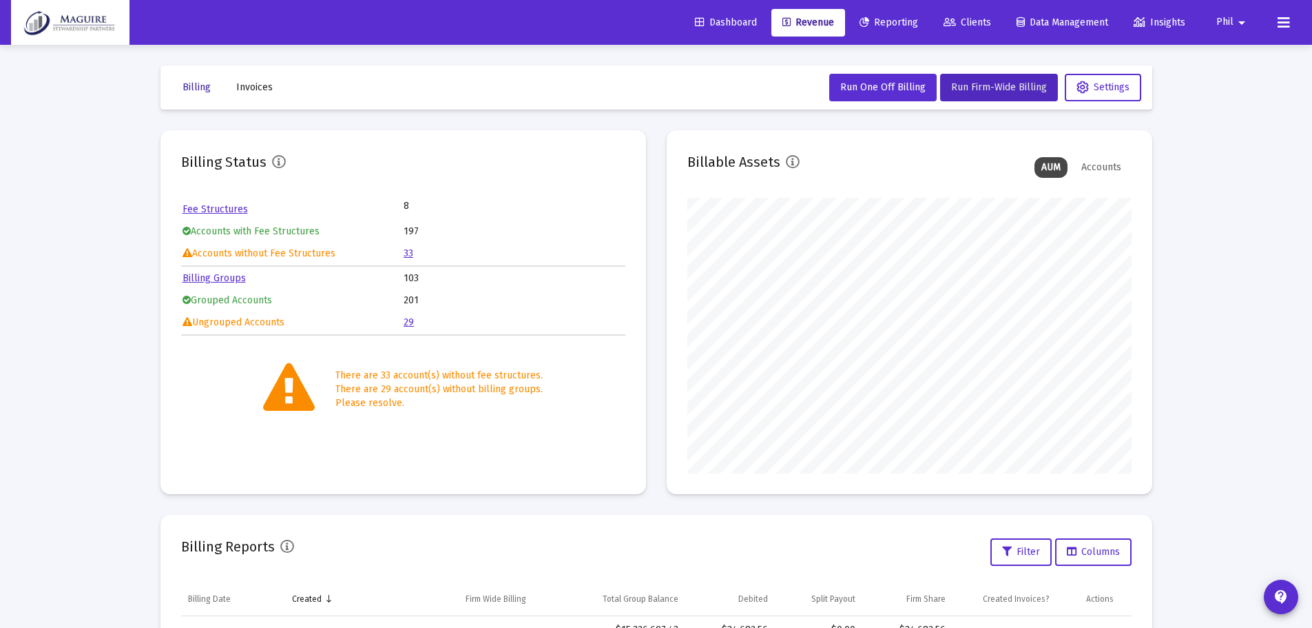
scroll to position [69, 0]
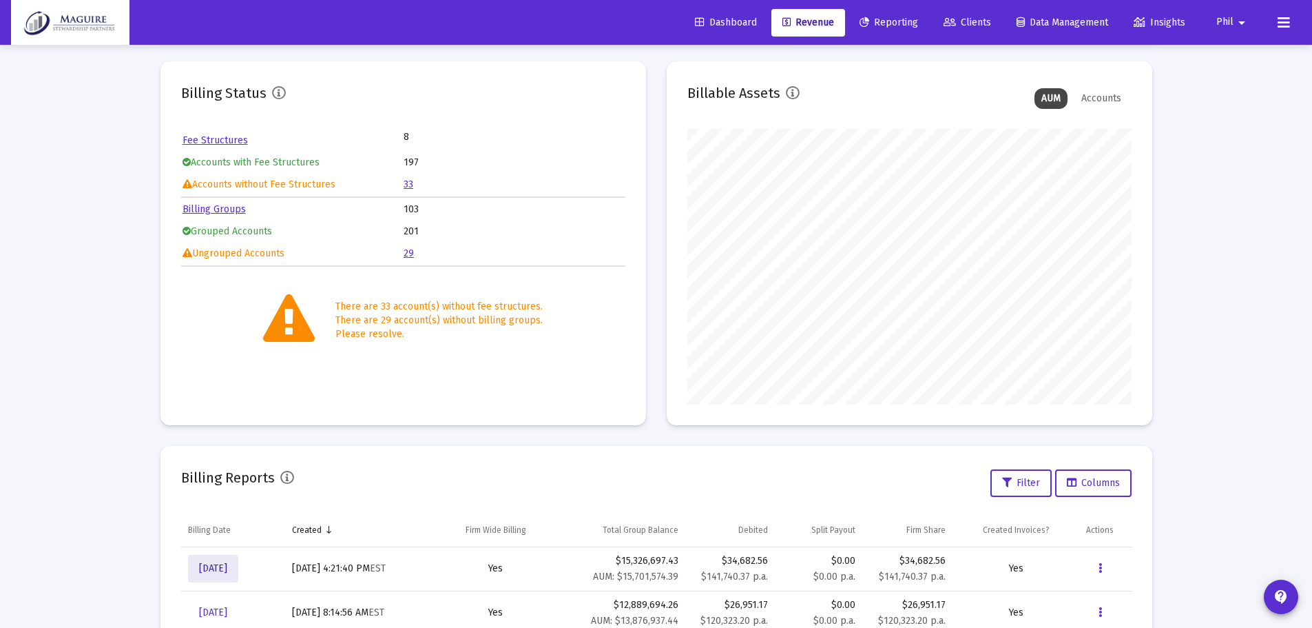
click at [222, 568] on span "[DATE]" at bounding box center [213, 568] width 28 height 12
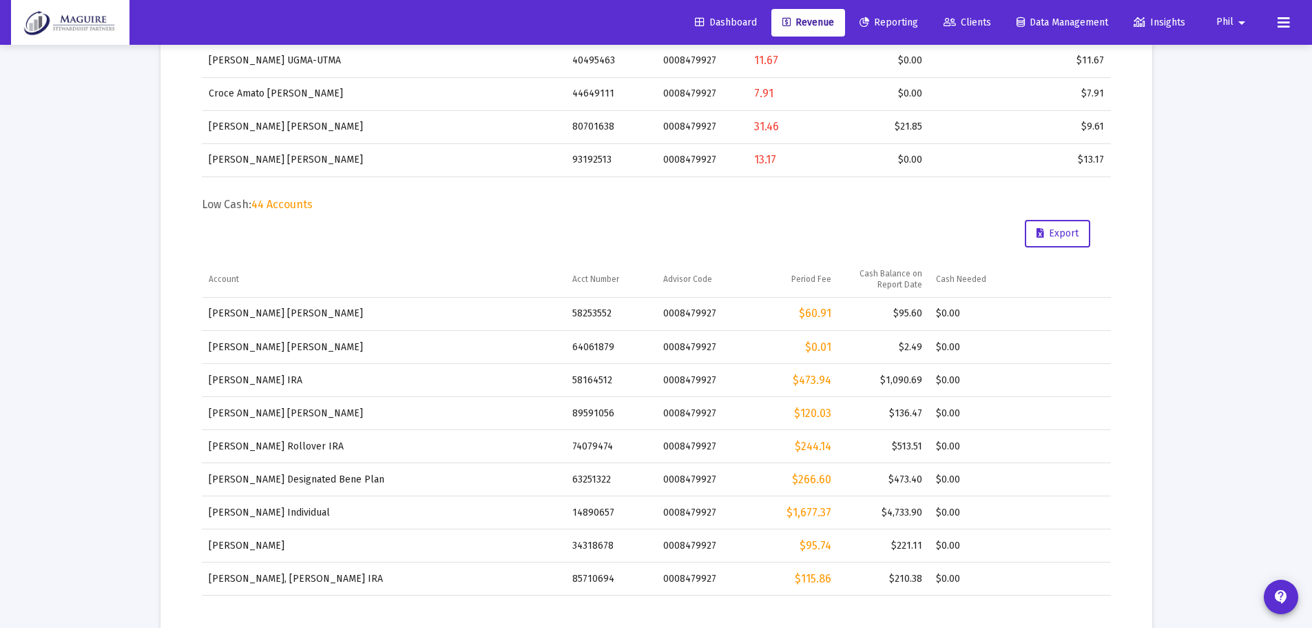
scroll to position [734, 0]
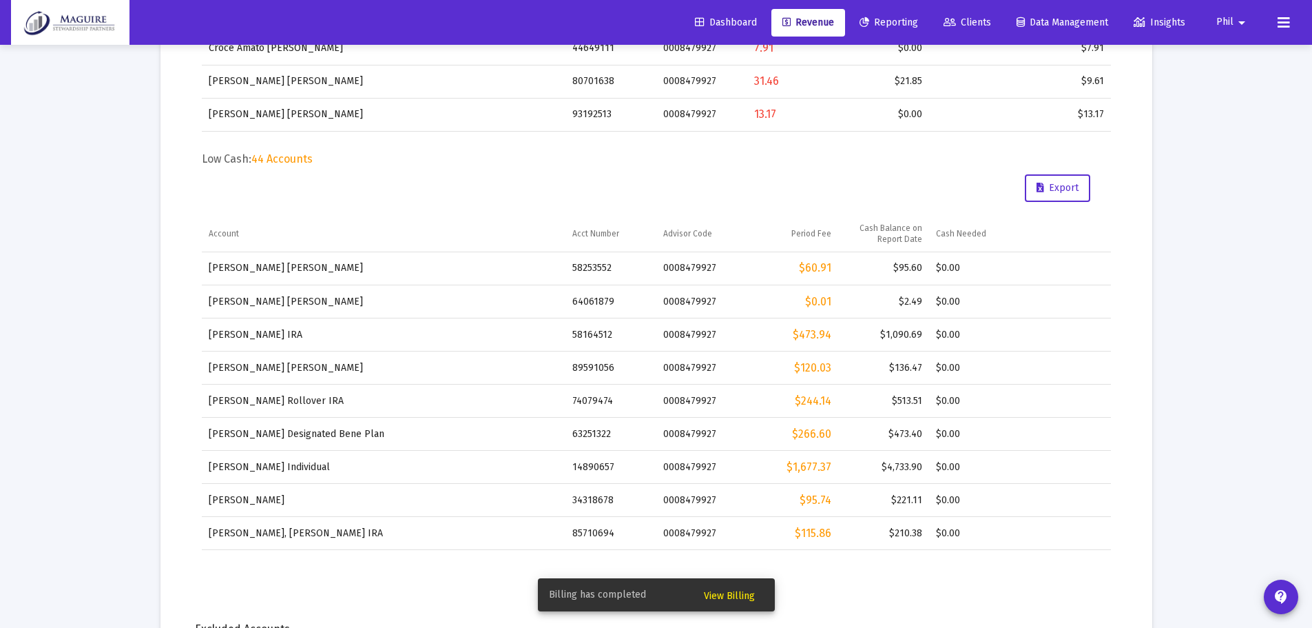
click at [729, 590] on span "View Billing" at bounding box center [729, 596] width 51 height 12
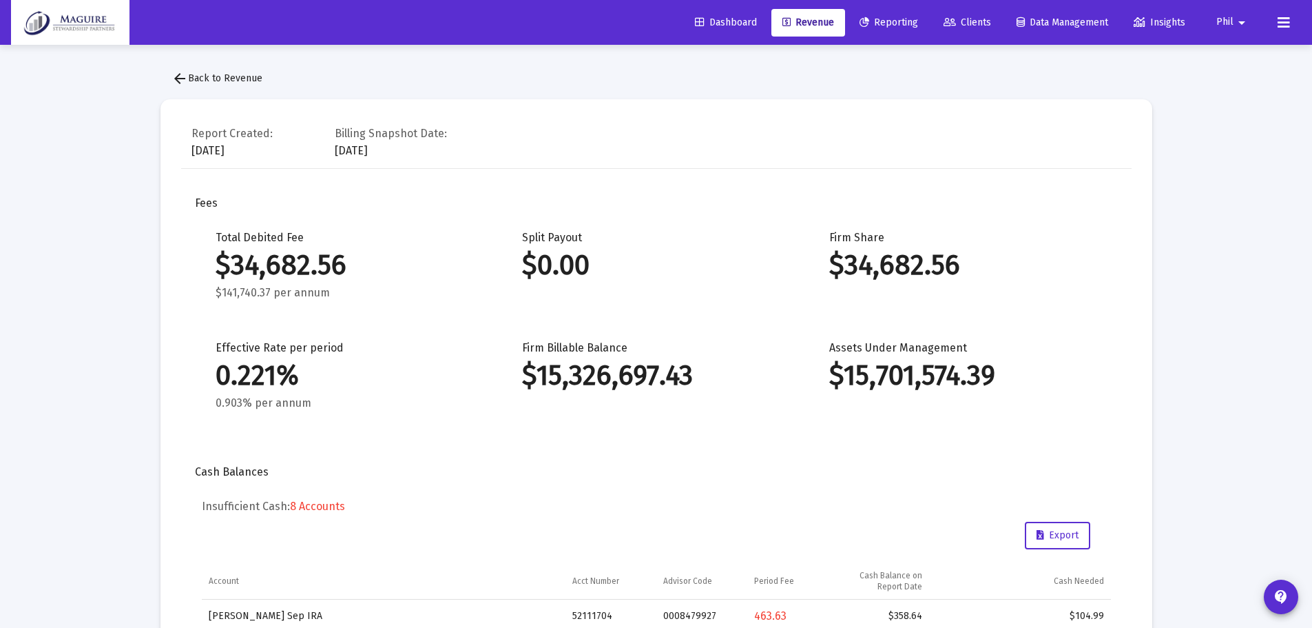
scroll to position [0, 0]
click at [253, 77] on span "arrow_back Back to Revenue" at bounding box center [217, 79] width 91 height 12
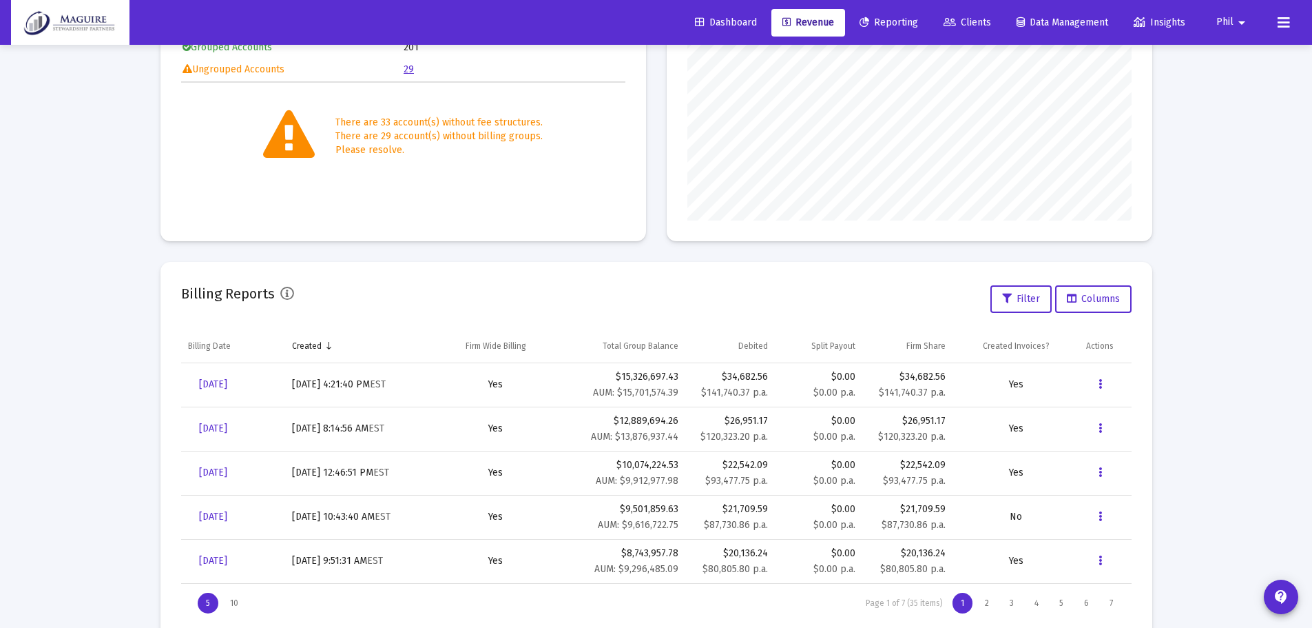
scroll to position [276, 0]
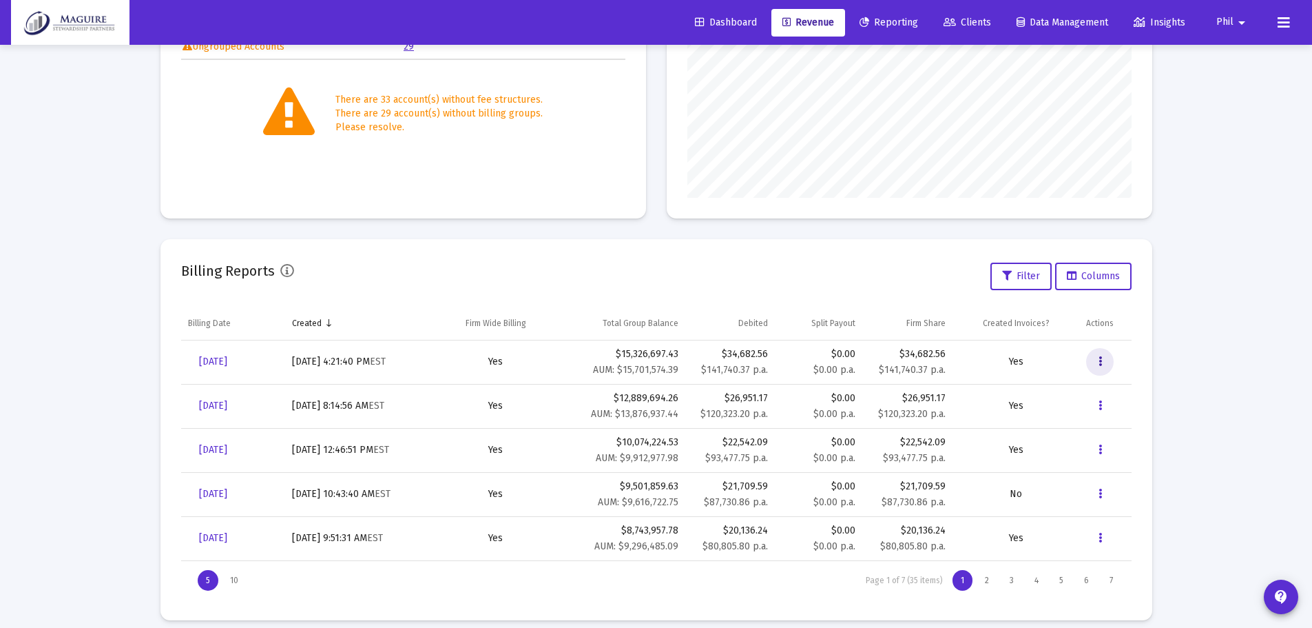
click at [1101, 362] on icon "Data grid" at bounding box center [1100, 361] width 3 height 17
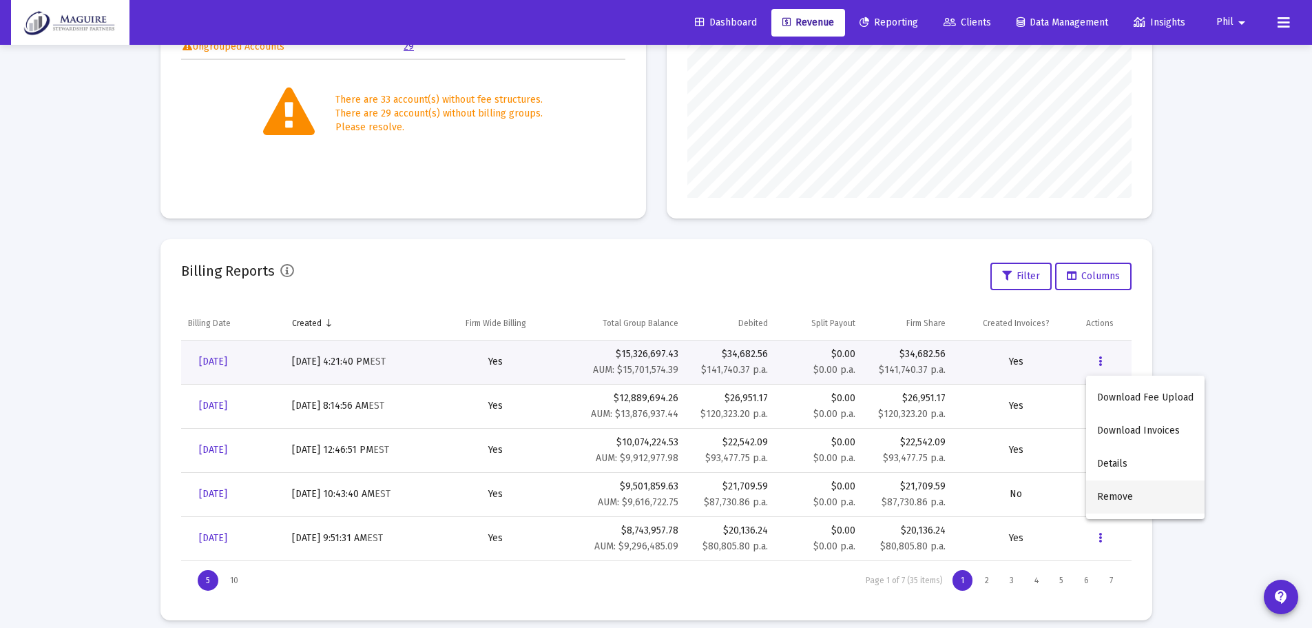
click at [1126, 492] on button "Remove" at bounding box center [1145, 496] width 118 height 33
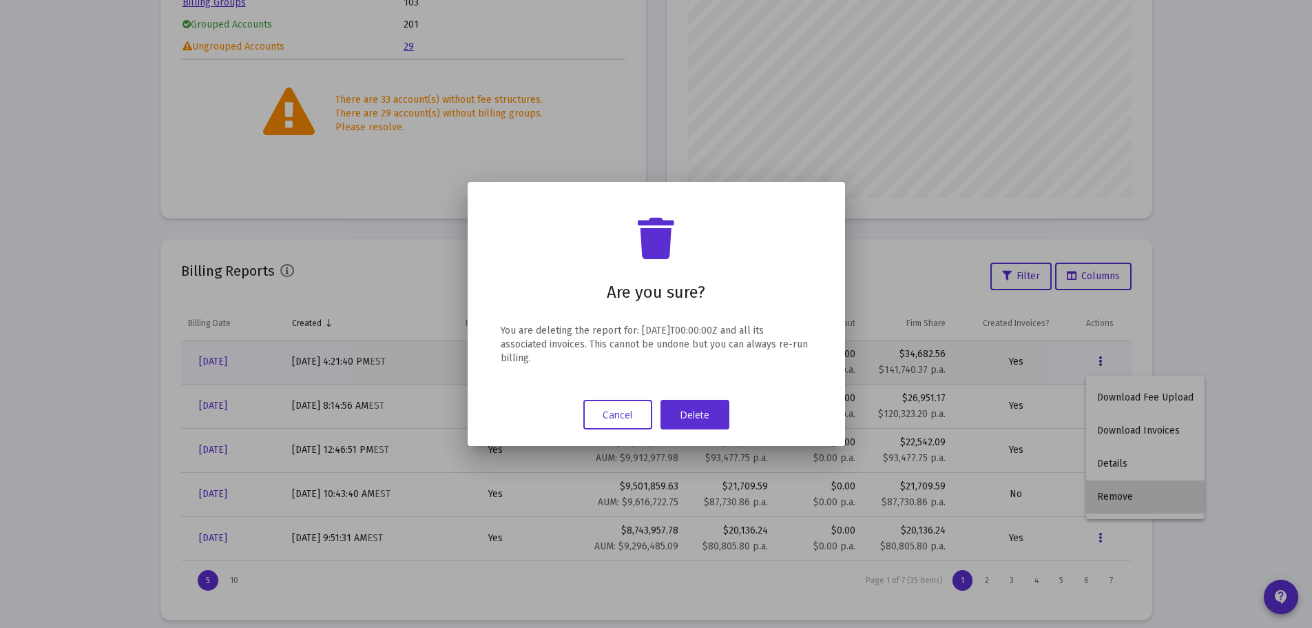
scroll to position [0, 0]
click at [685, 413] on button "Delete" at bounding box center [695, 415] width 69 height 30
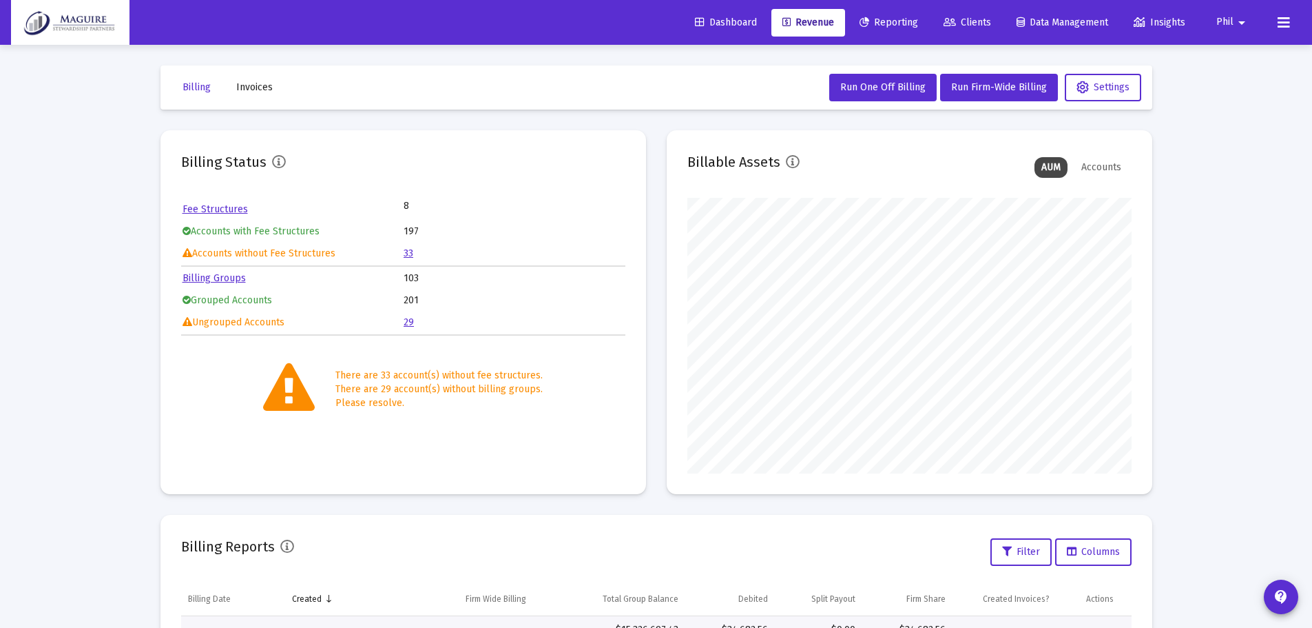
scroll to position [276, 0]
